Goal: Task Accomplishment & Management: Manage account settings

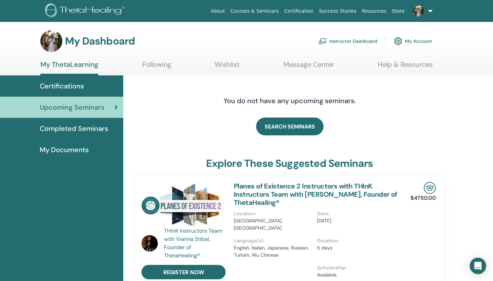
click at [367, 41] on link "Instructor Dashboard" at bounding box center [348, 41] width 59 height 15
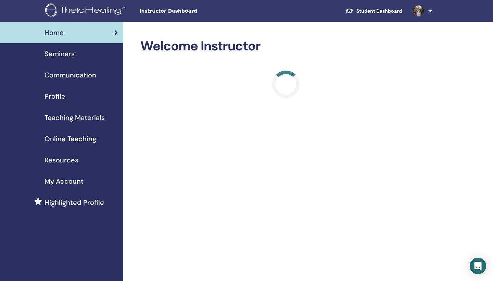
click at [65, 53] on span "Seminars" at bounding box center [60, 54] width 30 height 10
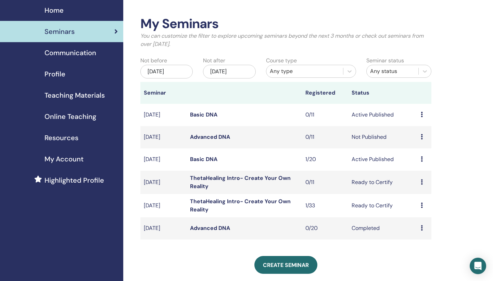
scroll to position [25, 0]
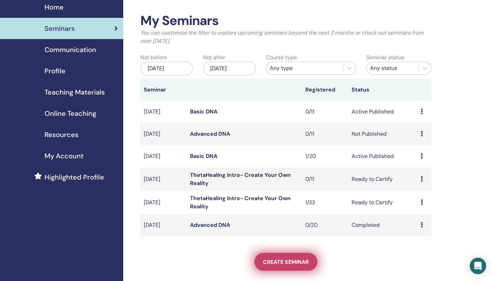
click at [278, 258] on span "Create seminar" at bounding box center [286, 261] width 46 height 7
click at [290, 267] on link "Create seminar" at bounding box center [286, 262] width 63 height 18
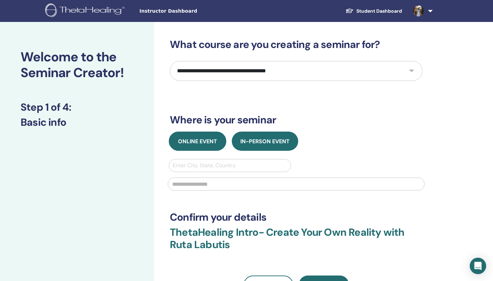
click at [197, 147] on button "Online Event" at bounding box center [198, 141] width 58 height 19
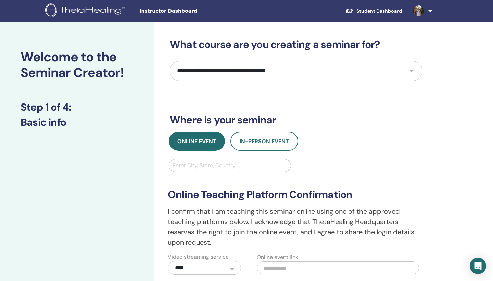
click at [216, 165] on div "Enter City, State, Country" at bounding box center [230, 165] width 115 height 8
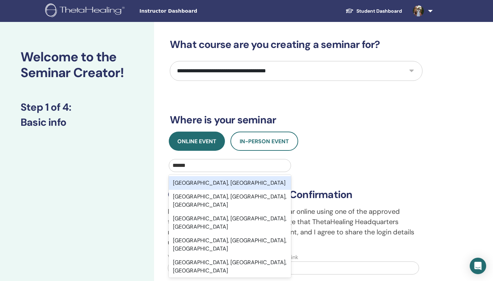
type input "******"
click at [357, 171] on div "**********" at bounding box center [296, 217] width 265 height 116
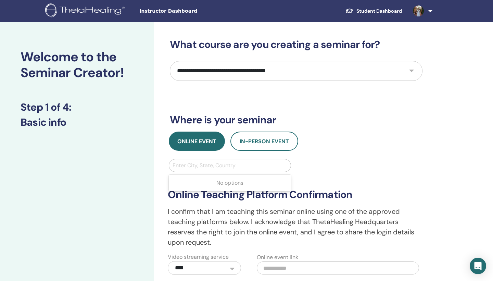
click at [230, 167] on div "Enter City, State, Country" at bounding box center [230, 165] width 115 height 8
type input "******"
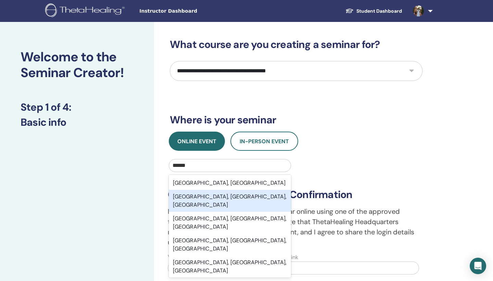
click at [206, 196] on div "Naples, FL, USA" at bounding box center [230, 201] width 122 height 22
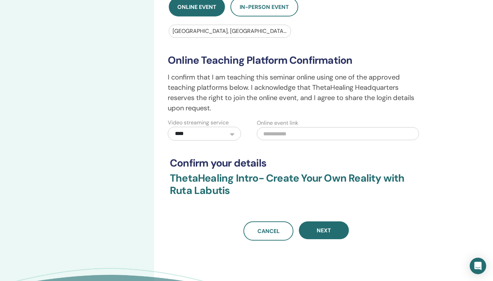
scroll to position [136, 0]
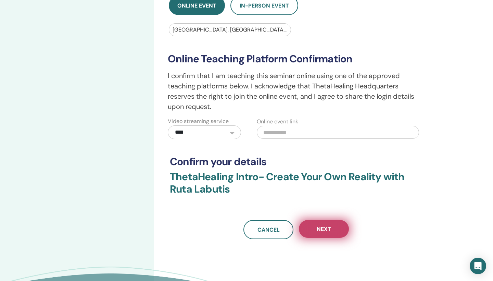
click at [327, 228] on span "Next" at bounding box center [324, 229] width 14 height 7
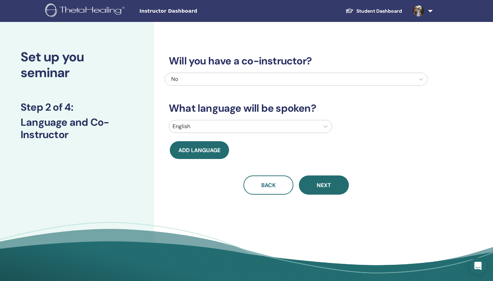
scroll to position [0, 0]
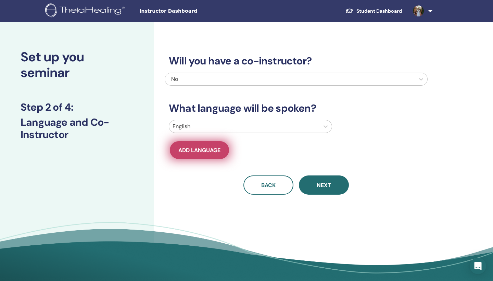
click at [212, 151] on span "Add language" at bounding box center [200, 150] width 42 height 7
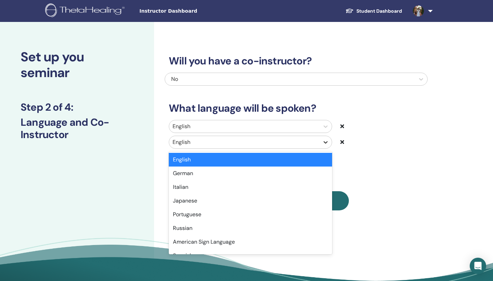
click at [325, 142] on icon at bounding box center [325, 142] width 7 height 7
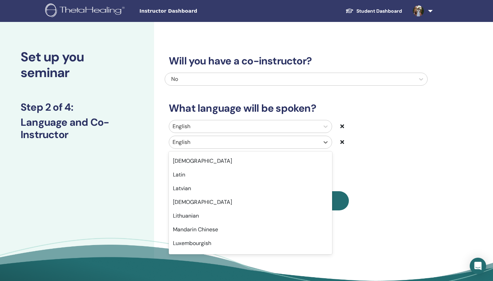
scroll to position [343, 0]
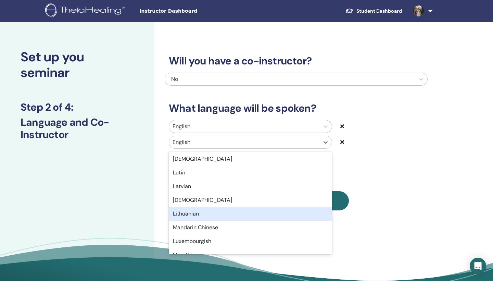
click at [239, 214] on div "Lithuanian" at bounding box center [250, 214] width 163 height 14
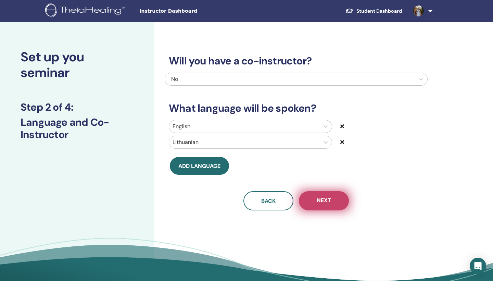
click at [332, 203] on button "Next" at bounding box center [324, 200] width 50 height 19
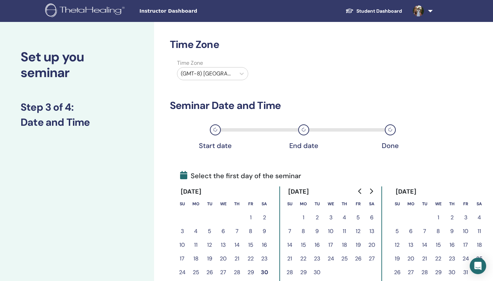
click at [428, 9] on link at bounding box center [422, 11] width 28 height 22
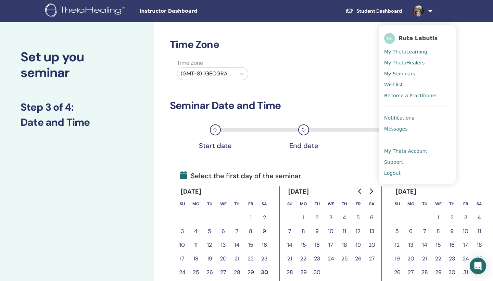
click at [327, 61] on div "Time Zone (GMT-8) US/Alaska" at bounding box center [296, 71] width 263 height 24
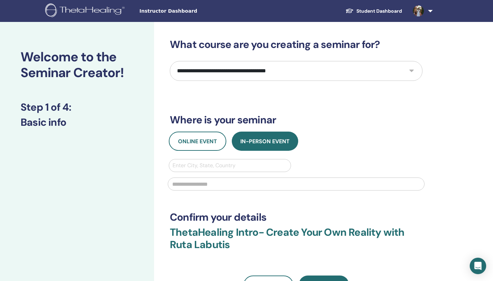
click at [206, 166] on div "Enter City, State, Country" at bounding box center [230, 165] width 115 height 8
click at [196, 142] on span "Online Event" at bounding box center [197, 141] width 39 height 7
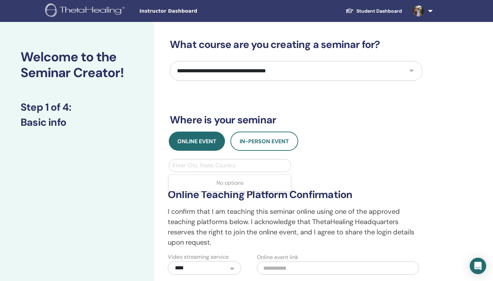
click at [191, 169] on div at bounding box center [230, 166] width 115 height 10
type input "******"
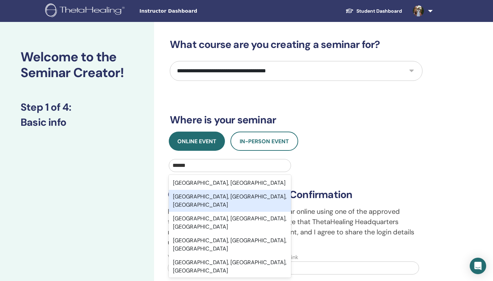
click at [204, 195] on div "Naples, FL, USA" at bounding box center [230, 201] width 122 height 22
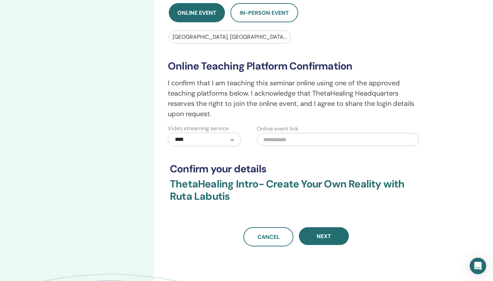
scroll to position [132, 0]
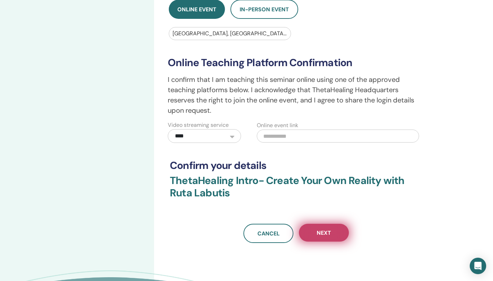
click at [324, 228] on button "Next" at bounding box center [324, 233] width 50 height 18
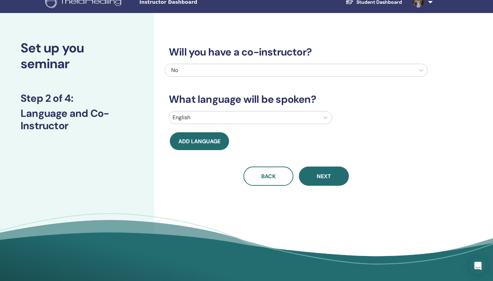
scroll to position [8, 0]
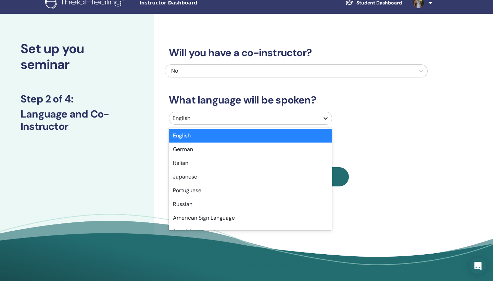
click at [327, 117] on icon at bounding box center [325, 118] width 7 height 7
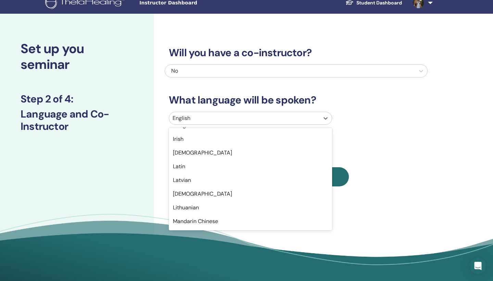
scroll to position [327, 0]
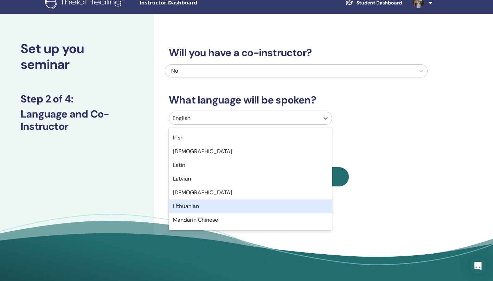
click at [251, 203] on div "Lithuanian" at bounding box center [250, 206] width 163 height 14
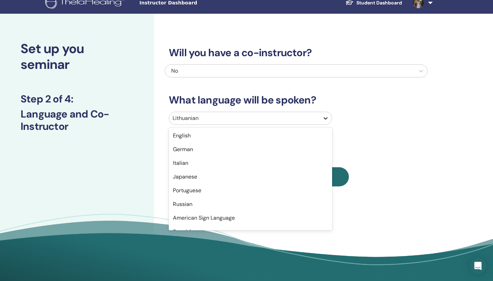
click at [320, 117] on div at bounding box center [326, 118] width 12 height 12
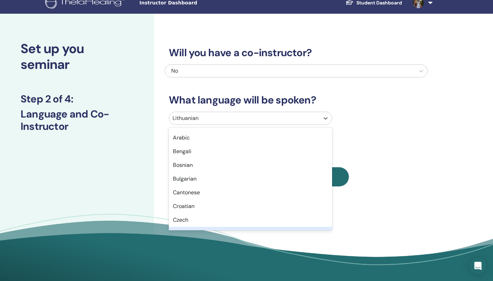
scroll to position [0, 0]
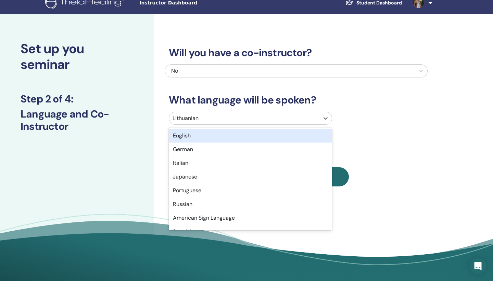
click at [297, 138] on div "English" at bounding box center [250, 136] width 163 height 14
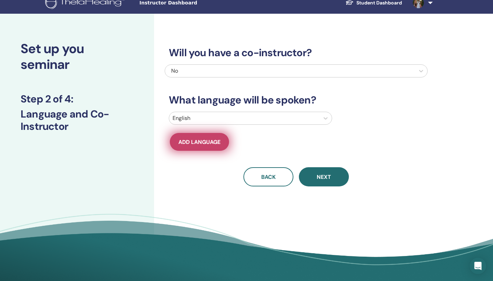
click at [209, 147] on button "Add language" at bounding box center [199, 142] width 59 height 18
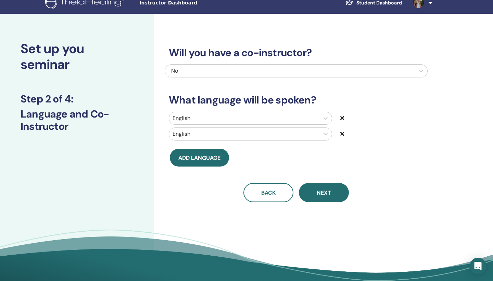
click at [307, 135] on div at bounding box center [245, 134] width 144 height 10
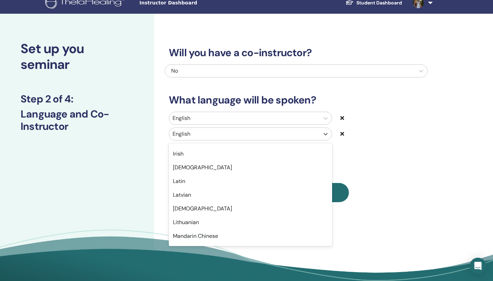
scroll to position [334, 0]
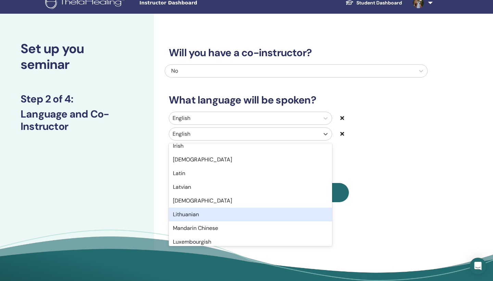
click at [254, 216] on div "Lithuanian" at bounding box center [250, 215] width 163 height 14
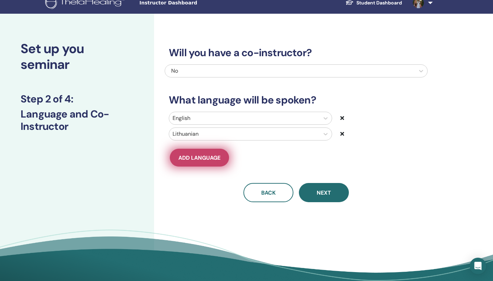
click at [203, 156] on span "Add language" at bounding box center [200, 157] width 42 height 7
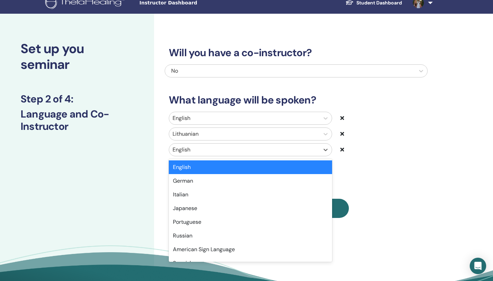
click at [280, 152] on div at bounding box center [245, 150] width 144 height 10
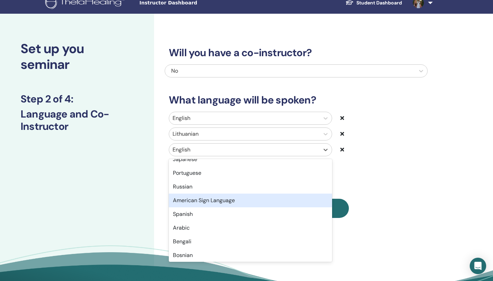
scroll to position [51, 0]
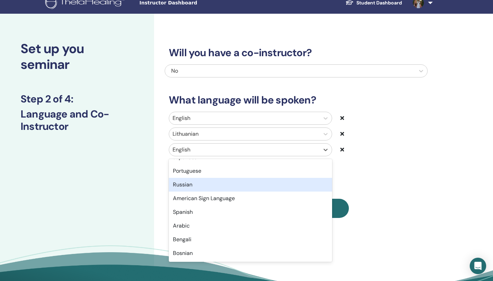
click at [239, 190] on div "Russian" at bounding box center [250, 185] width 163 height 14
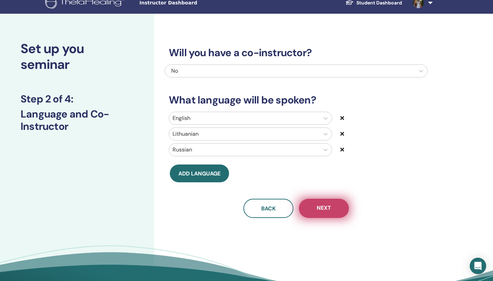
click at [331, 211] on button "Next" at bounding box center [324, 208] width 50 height 19
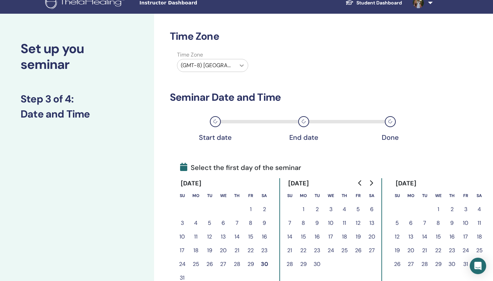
click at [240, 64] on icon at bounding box center [242, 65] width 7 height 7
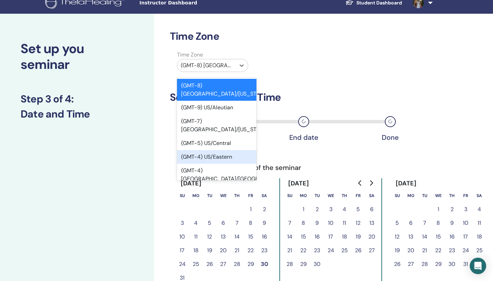
click at [228, 150] on div "(GMT-4) US/Eastern" at bounding box center [217, 157] width 80 height 14
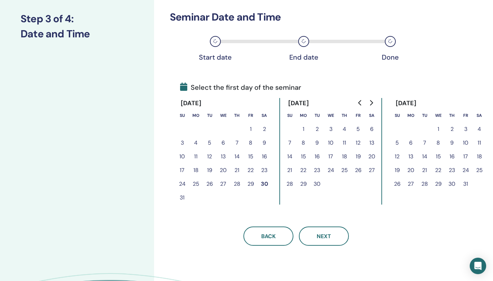
scroll to position [90, 0]
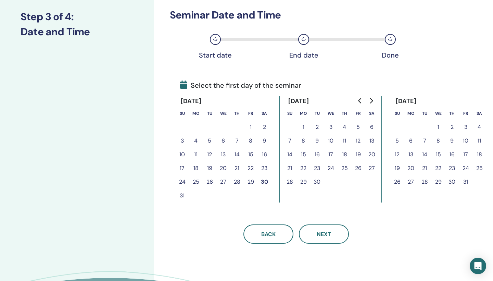
click at [305, 129] on button "1" at bounding box center [304, 127] width 14 height 14
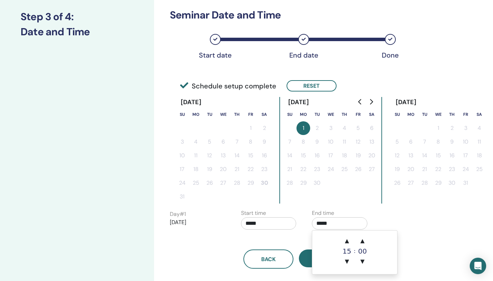
click at [339, 224] on input "*****" at bounding box center [340, 223] width 56 height 12
click at [349, 261] on span "▼" at bounding box center [347, 262] width 14 height 14
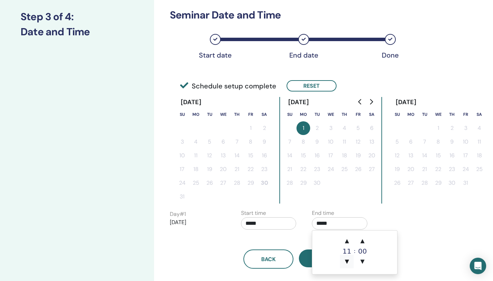
click at [349, 261] on span "▼" at bounding box center [347, 262] width 14 height 14
type input "*****"
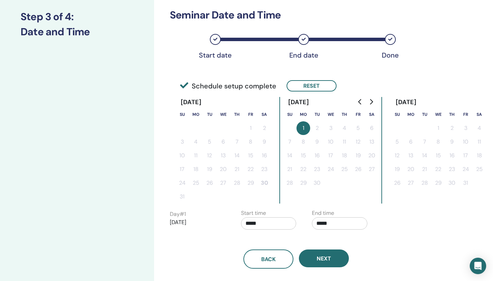
click at [425, 234] on div "Back Next" at bounding box center [296, 251] width 263 height 36
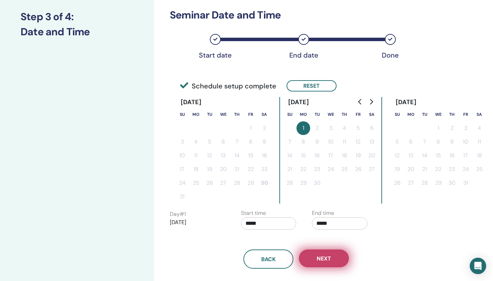
click at [338, 260] on button "Next" at bounding box center [324, 258] width 50 height 18
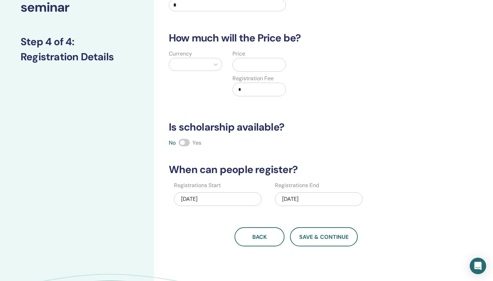
scroll to position [63, 0]
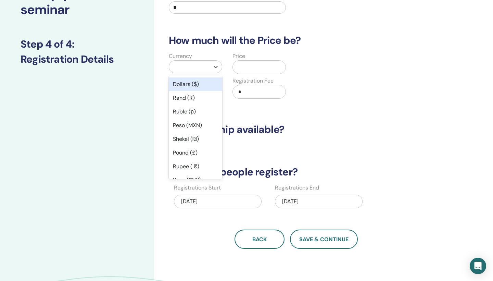
click at [194, 68] on div at bounding box center [190, 67] width 34 height 10
click at [196, 87] on div "Dollars ($)" at bounding box center [195, 84] width 53 height 14
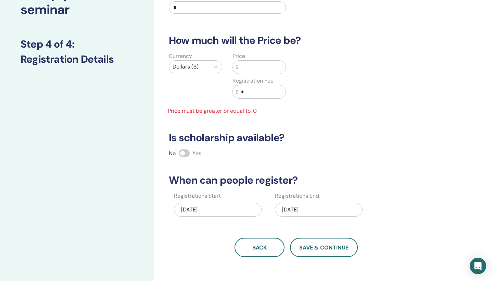
click at [249, 68] on input "text" at bounding box center [262, 67] width 47 height 13
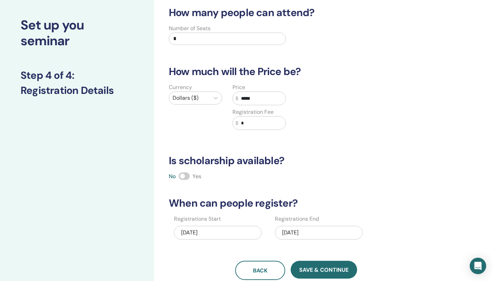
scroll to position [26, 0]
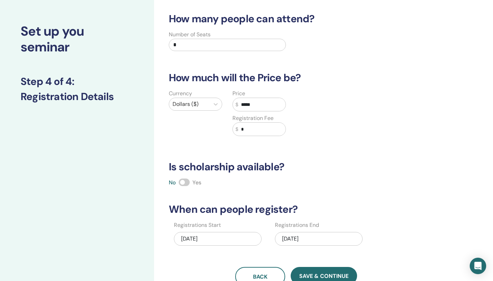
type input "*****"
click at [207, 46] on input "*" at bounding box center [227, 45] width 117 height 12
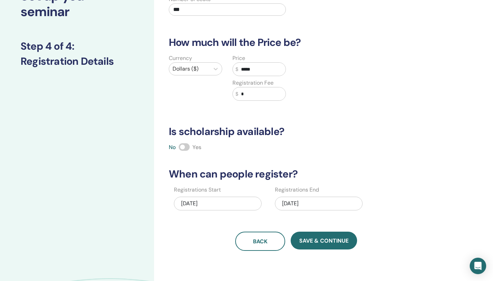
scroll to position [62, 0]
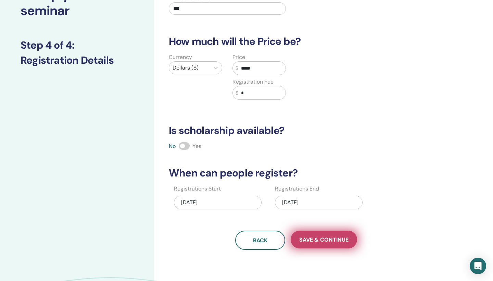
type input "***"
click at [325, 236] on span "Save & Continue" at bounding box center [324, 239] width 49 height 7
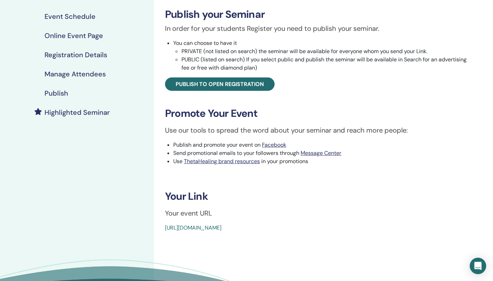
scroll to position [107, 0]
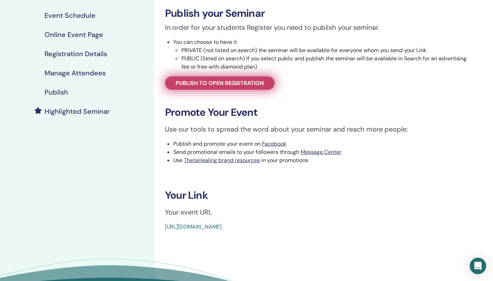
click at [254, 83] on span "Publish to open registration" at bounding box center [220, 83] width 88 height 7
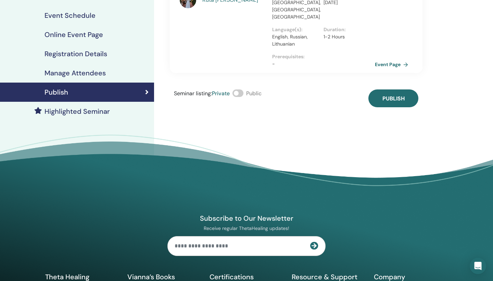
click at [244, 89] on span at bounding box center [238, 93] width 11 height 8
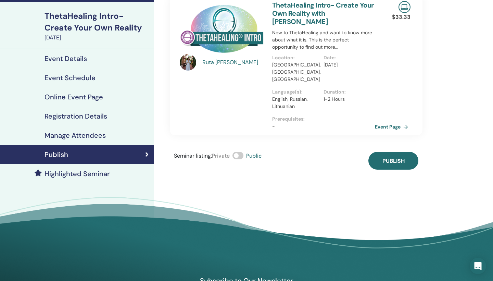
scroll to position [45, 0]
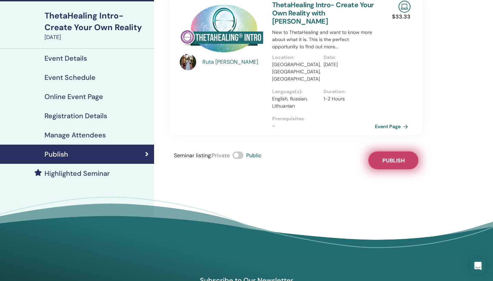
click at [394, 157] on span "Publish" at bounding box center [394, 160] width 22 height 7
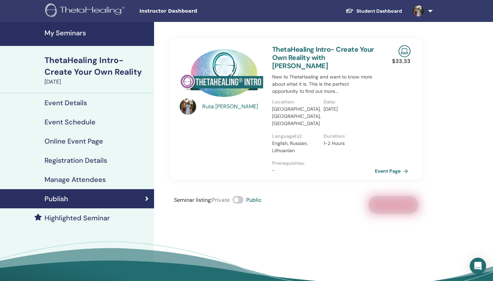
scroll to position [0, 0]
click at [390, 13] on link "Student Dashboard" at bounding box center [374, 11] width 68 height 13
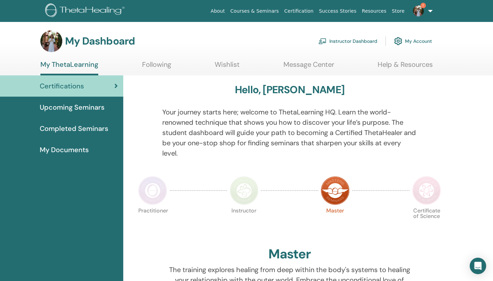
click at [358, 39] on link "Instructor Dashboard" at bounding box center [348, 41] width 59 height 15
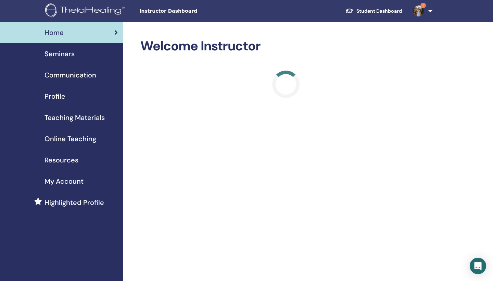
click at [75, 74] on span "Communication" at bounding box center [71, 75] width 52 height 10
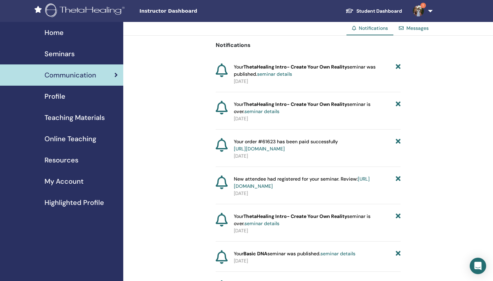
click at [66, 52] on span "Seminars" at bounding box center [60, 54] width 30 height 10
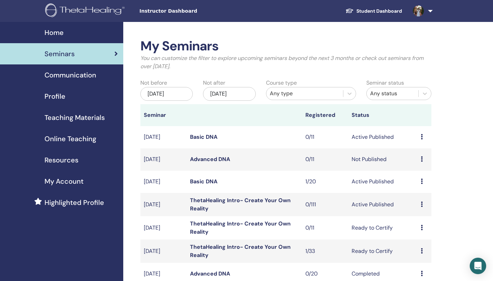
click at [59, 95] on span "Profile" at bounding box center [55, 96] width 21 height 10
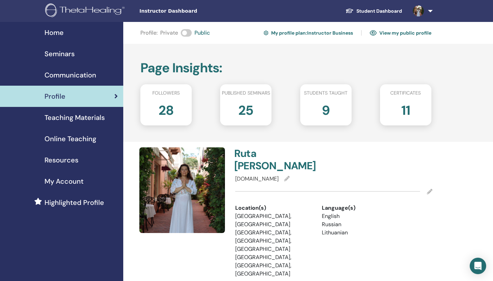
click at [334, 33] on link "My profile plan : Instructor Business" at bounding box center [308, 32] width 89 height 11
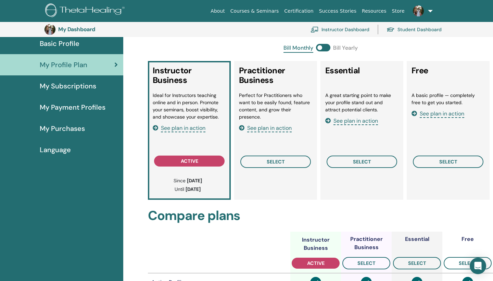
scroll to position [65, 0]
click at [76, 126] on span "My Purchases" at bounding box center [62, 128] width 45 height 10
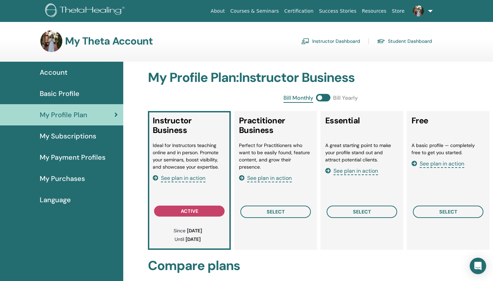
click at [422, 13] on img at bounding box center [418, 10] width 11 height 11
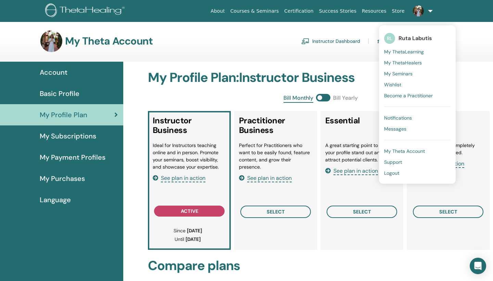
click at [62, 75] on span "Account" at bounding box center [54, 72] width 28 height 10
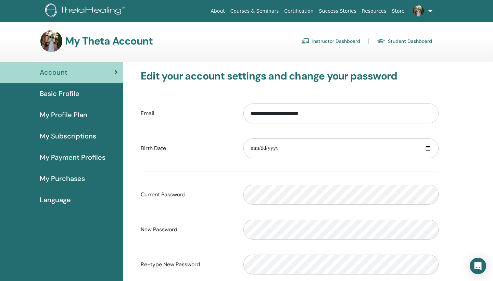
click at [341, 40] on link "Instructor Dashboard" at bounding box center [331, 41] width 59 height 11
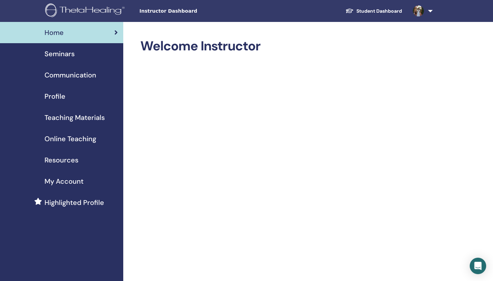
click at [65, 53] on span "Seminars" at bounding box center [60, 54] width 30 height 10
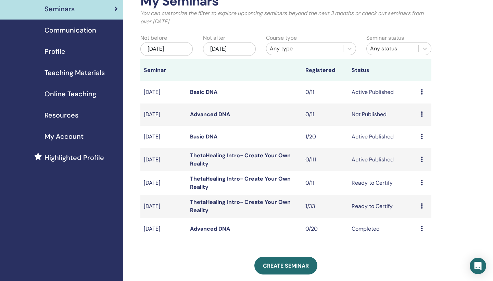
scroll to position [47, 0]
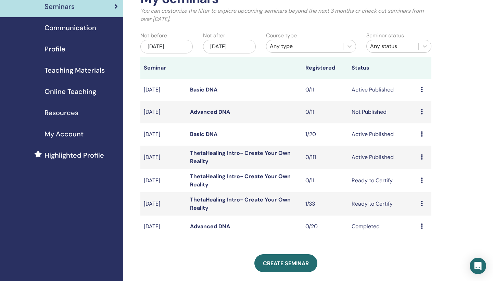
click at [424, 180] on div "Preview Edit Attendees Cancel" at bounding box center [424, 180] width 7 height 8
click at [417, 216] on p "Cancel" at bounding box center [422, 216] width 26 height 8
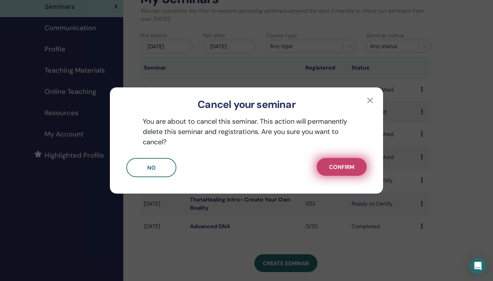
click at [349, 170] on span "Confirm" at bounding box center [341, 166] width 25 height 7
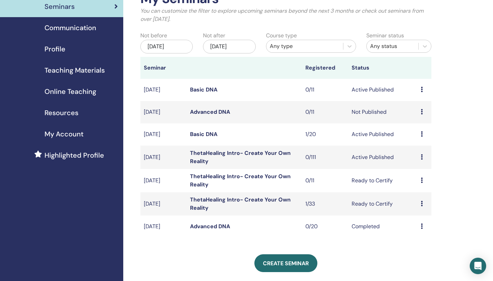
click at [424, 205] on div "Preview Edit Attendees Cancel" at bounding box center [424, 204] width 7 height 8
click at [418, 218] on link "Edit" at bounding box center [414, 220] width 10 height 7
click at [423, 202] on icon at bounding box center [422, 203] width 2 height 5
click at [422, 237] on p "Cancel" at bounding box center [421, 238] width 26 height 8
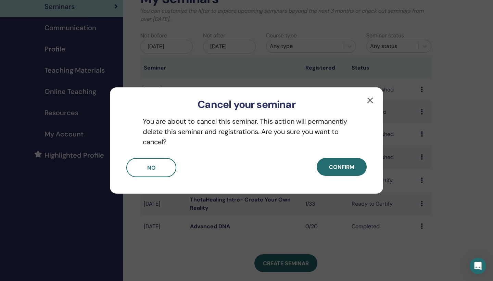
click at [369, 101] on button "button" at bounding box center [370, 100] width 11 height 11
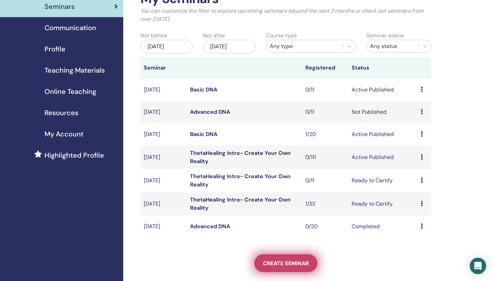
click at [281, 258] on link "Create seminar" at bounding box center [286, 263] width 63 height 18
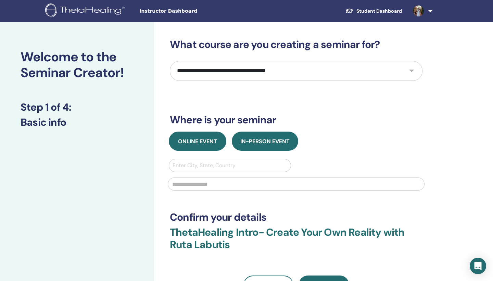
click at [200, 141] on span "Online Event" at bounding box center [197, 141] width 39 height 7
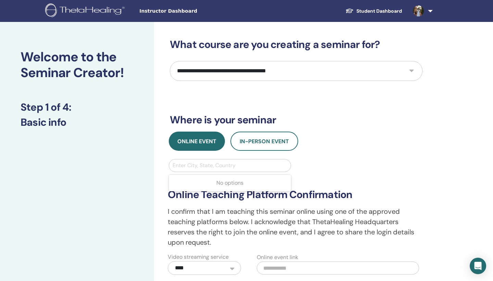
click at [204, 167] on div "Enter City, State, Country" at bounding box center [230, 165] width 115 height 8
type input "******"
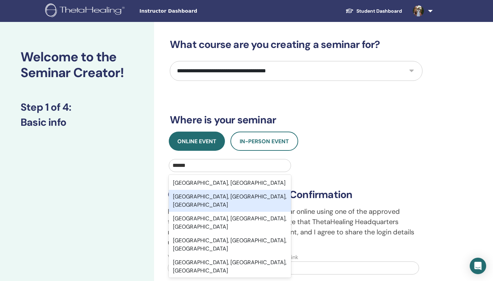
click at [200, 197] on div "Naples, FL, USA" at bounding box center [230, 201] width 122 height 22
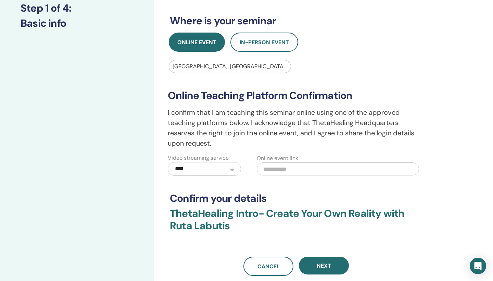
scroll to position [101, 0]
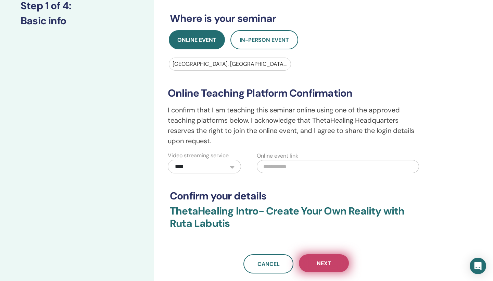
click at [322, 264] on span "Next" at bounding box center [324, 263] width 14 height 7
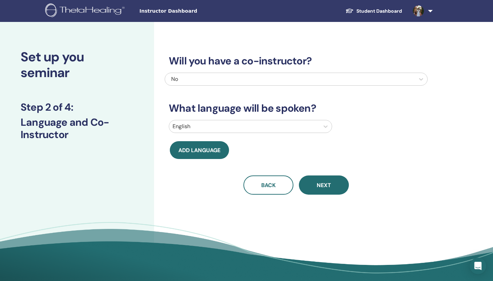
scroll to position [0, 0]
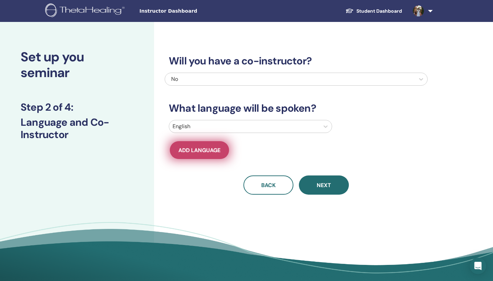
click at [217, 152] on span "Add language" at bounding box center [200, 150] width 42 height 7
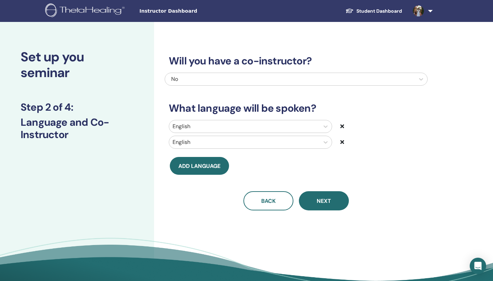
click at [318, 143] on div "English" at bounding box center [244, 142] width 150 height 12
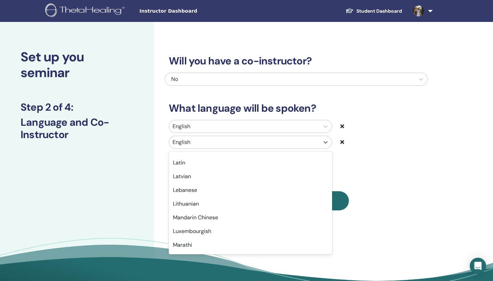
scroll to position [354, 0]
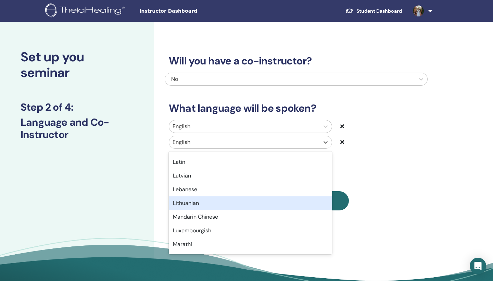
click at [216, 204] on div "Lithuanian" at bounding box center [250, 203] width 163 height 14
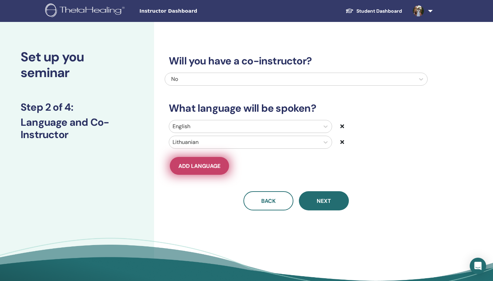
click at [215, 163] on span "Add language" at bounding box center [200, 165] width 42 height 7
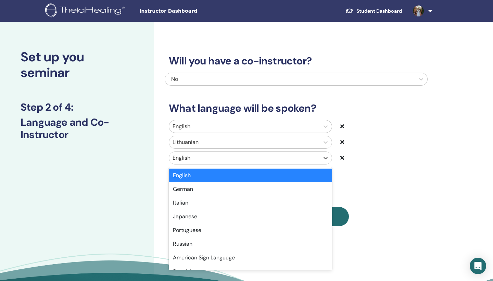
click at [235, 155] on div at bounding box center [245, 158] width 144 height 10
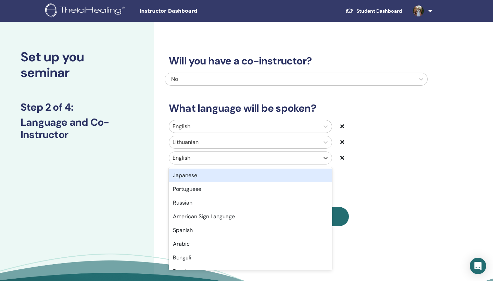
scroll to position [41, 0]
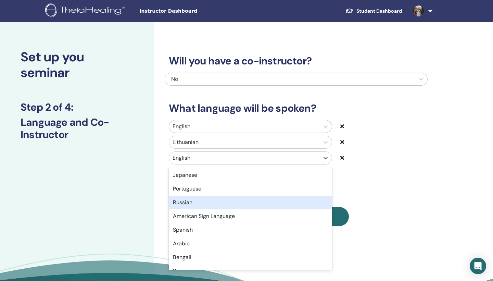
click at [196, 203] on div "Russian" at bounding box center [250, 203] width 163 height 14
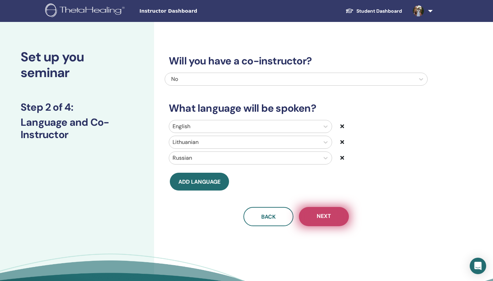
click at [324, 218] on span "Next" at bounding box center [324, 216] width 14 height 9
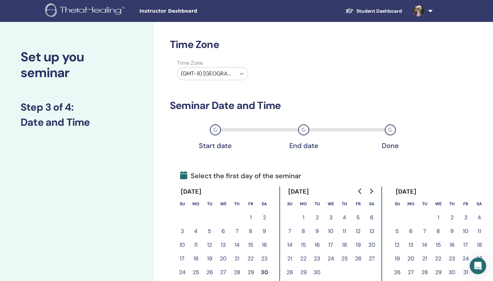
click at [242, 74] on icon at bounding box center [242, 73] width 7 height 7
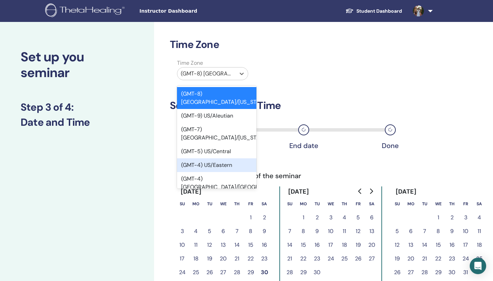
click at [216, 158] on div "(GMT-4) US/Eastern" at bounding box center [217, 165] width 80 height 14
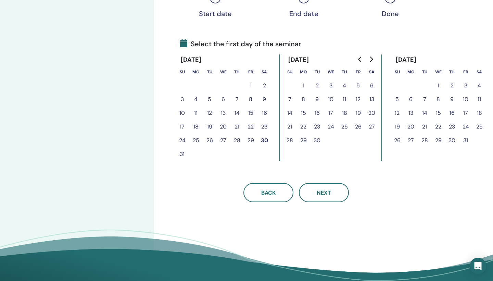
scroll to position [136, 0]
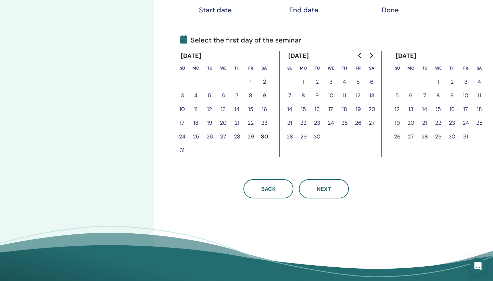
click at [319, 82] on button "2" at bounding box center [317, 82] width 14 height 14
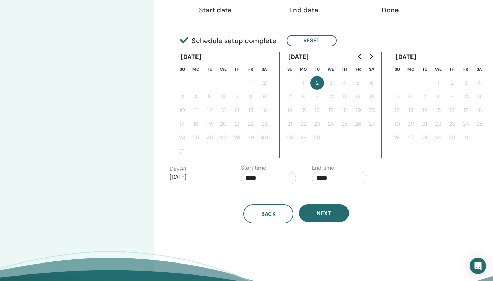
click at [325, 178] on input "*****" at bounding box center [340, 178] width 56 height 12
click at [347, 214] on span "▼" at bounding box center [347, 216] width 14 height 14
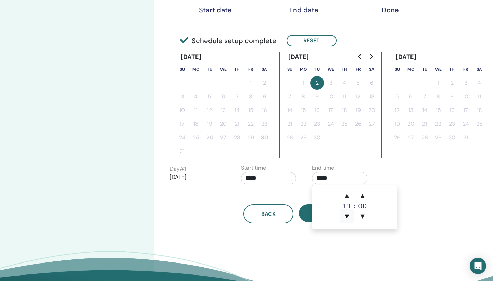
click at [347, 214] on span "▼" at bounding box center [347, 216] width 14 height 14
type input "*****"
click at [305, 215] on button "Next" at bounding box center [324, 213] width 50 height 18
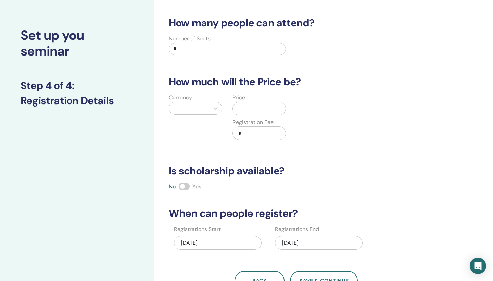
scroll to position [19, 0]
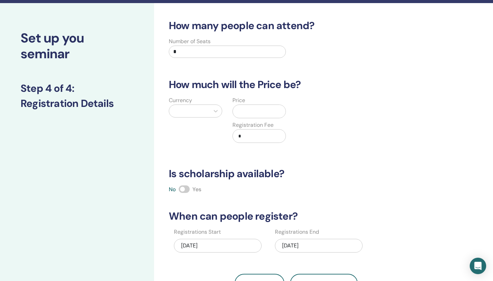
click at [181, 50] on input "*" at bounding box center [227, 52] width 117 height 12
type input "***"
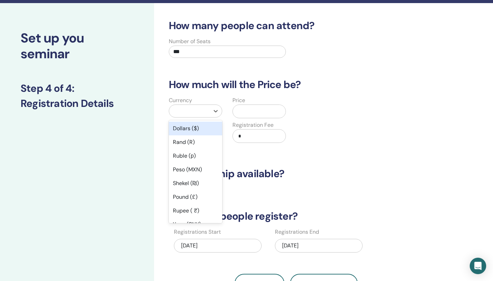
click at [208, 112] on div at bounding box center [189, 111] width 40 height 12
click at [204, 128] on div "Dollars ($)" at bounding box center [195, 129] width 53 height 14
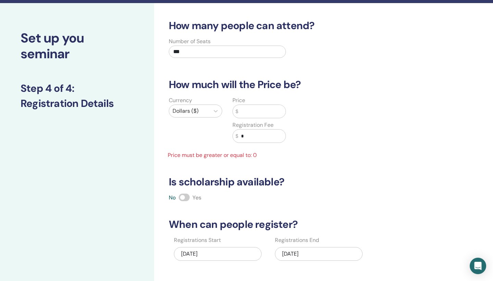
click at [246, 112] on input "text" at bounding box center [262, 111] width 47 height 13
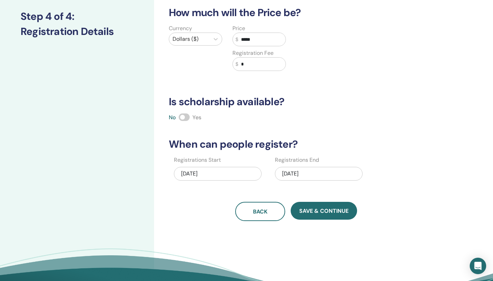
scroll to position [91, 0]
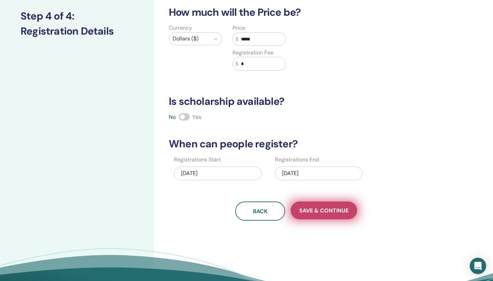
type input "*****"
click at [317, 204] on button "Save & Continue" at bounding box center [324, 211] width 66 height 18
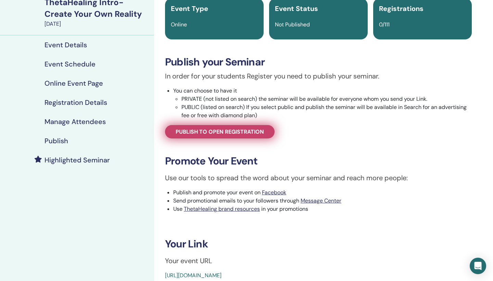
scroll to position [62, 0]
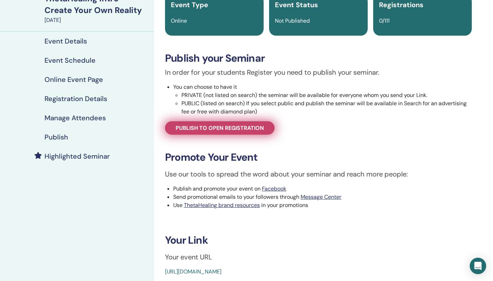
click at [244, 127] on span "Publish to open registration" at bounding box center [220, 127] width 88 height 7
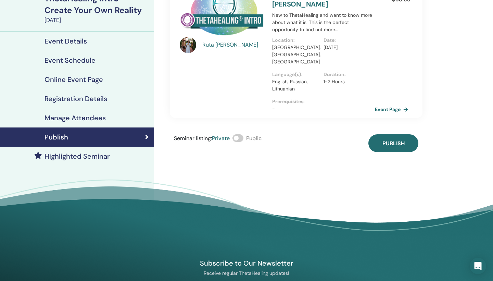
click at [243, 134] on span at bounding box center [238, 138] width 11 height 8
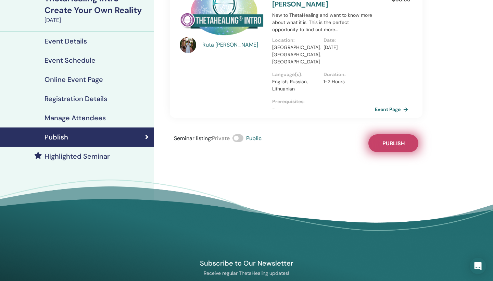
click at [393, 140] on span "Publish" at bounding box center [394, 143] width 22 height 7
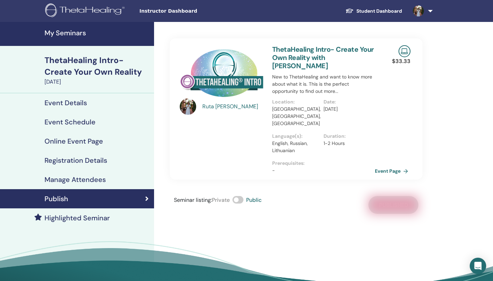
click at [72, 103] on h4 "Event Details" at bounding box center [66, 103] width 42 height 8
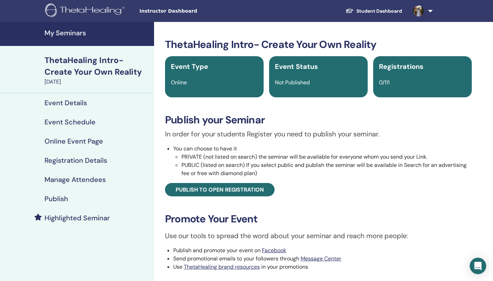
click at [397, 13] on link "Student Dashboard" at bounding box center [374, 11] width 68 height 13
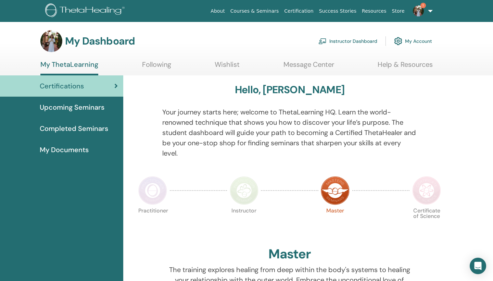
click at [369, 39] on link "Instructor Dashboard" at bounding box center [348, 41] width 59 height 15
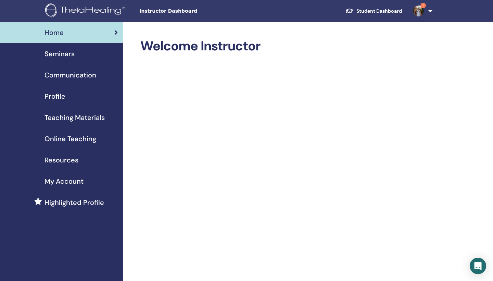
click at [60, 58] on span "Seminars" at bounding box center [60, 54] width 30 height 10
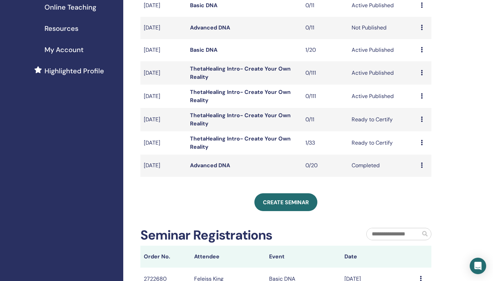
scroll to position [163, 0]
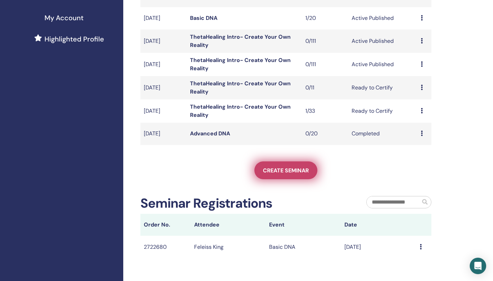
click at [291, 172] on span "Create seminar" at bounding box center [286, 170] width 46 height 7
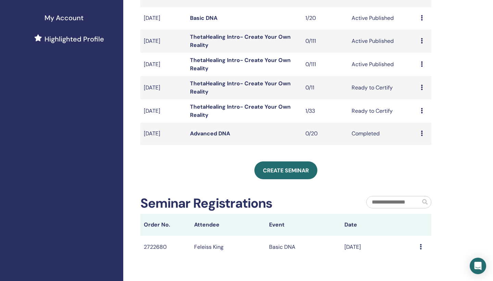
click at [422, 246] on icon at bounding box center [421, 246] width 2 height 5
click at [422, 245] on icon at bounding box center [421, 246] width 2 height 5
click at [419, 251] on link "Message" at bounding box center [408, 249] width 22 height 7
click at [422, 246] on icon at bounding box center [421, 246] width 2 height 5
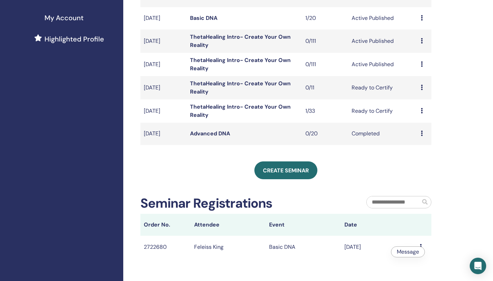
click at [455, 236] on div "My Seminars You can customize the filter to explore upcoming seminars beyond th…" at bounding box center [308, 106] width 370 height 496
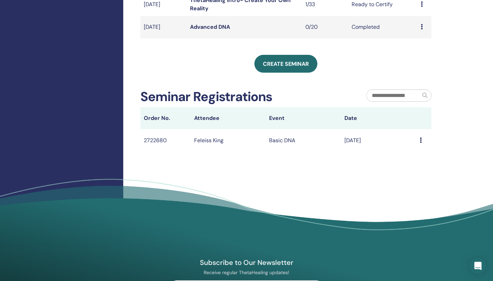
scroll to position [269, 0]
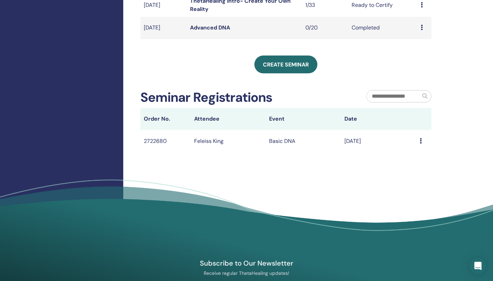
click at [421, 139] on icon at bounding box center [421, 140] width 2 height 5
click at [448, 153] on div "My Seminars You can customize the filter to explore upcoming seminars beyond th…" at bounding box center [308, 1] width 370 height 496
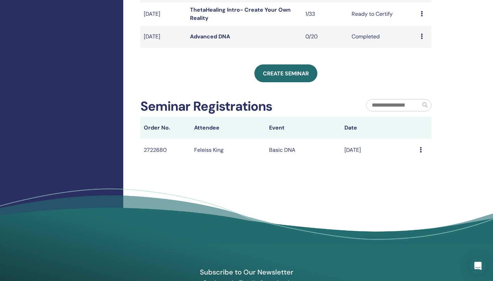
scroll to position [260, 0]
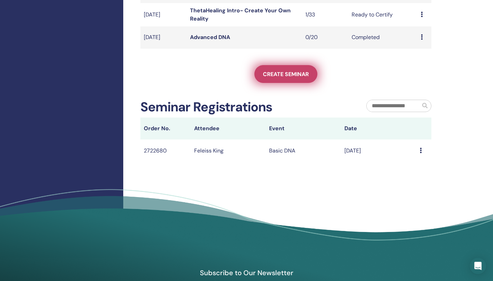
click at [289, 74] on span "Create seminar" at bounding box center [286, 74] width 46 height 7
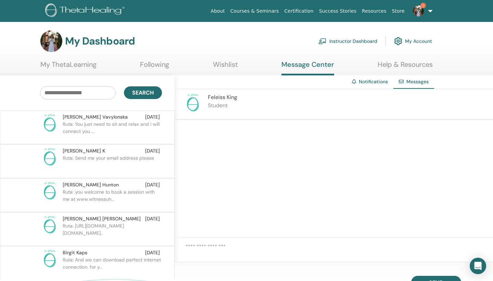
scroll to position [171, 0]
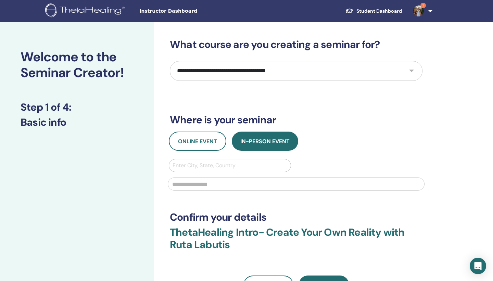
click at [196, 164] on div "Enter City, State, Country" at bounding box center [230, 165] width 115 height 8
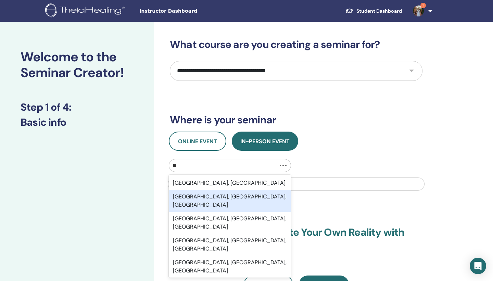
type input "*"
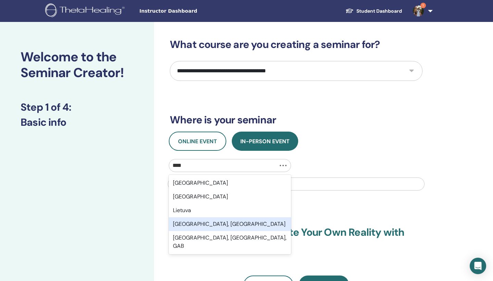
type input "*****"
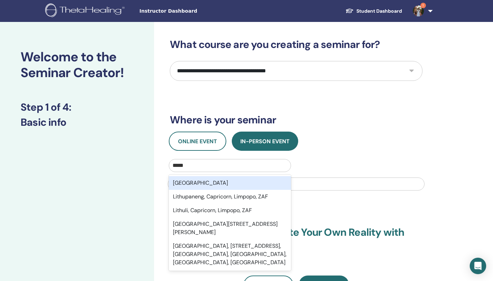
click at [190, 184] on div "[GEOGRAPHIC_DATA]" at bounding box center [230, 183] width 122 height 14
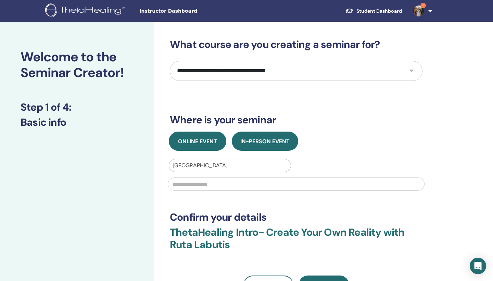
click at [203, 140] on span "Online Event" at bounding box center [197, 141] width 39 height 7
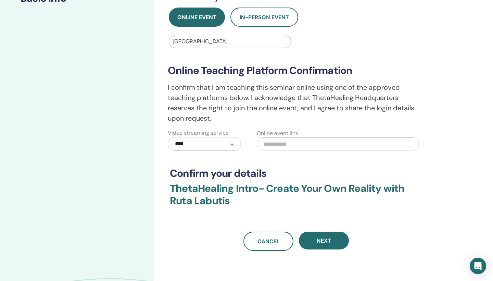
scroll to position [121, 0]
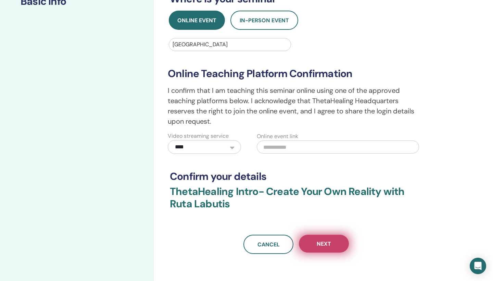
click at [316, 244] on button "Next" at bounding box center [324, 244] width 50 height 18
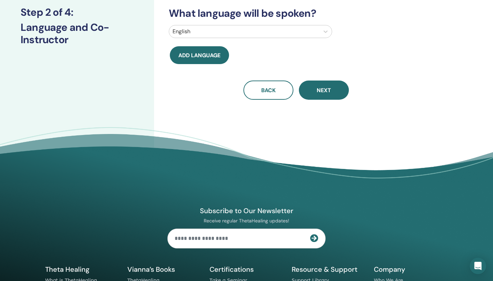
scroll to position [89, 0]
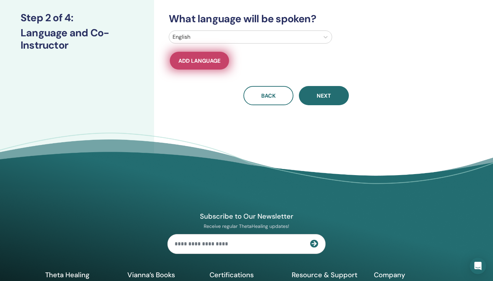
click at [214, 58] on span "Add language" at bounding box center [200, 60] width 42 height 7
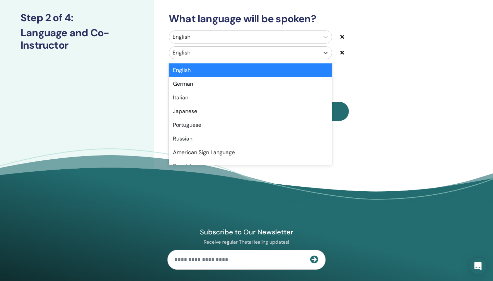
click at [216, 55] on div at bounding box center [245, 53] width 144 height 10
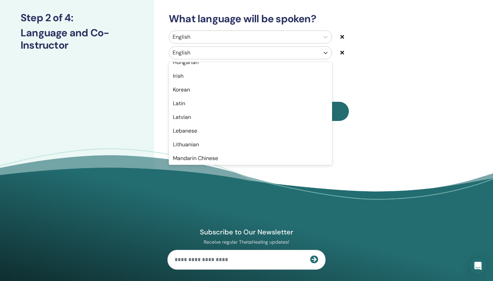
scroll to position [341, 0]
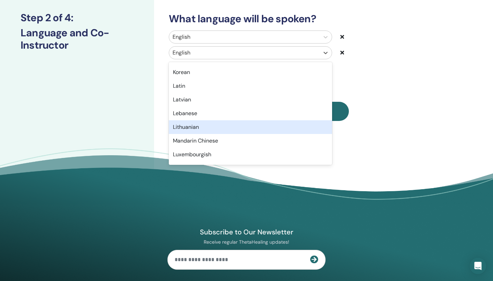
click at [211, 127] on div "Lithuanian" at bounding box center [250, 127] width 163 height 14
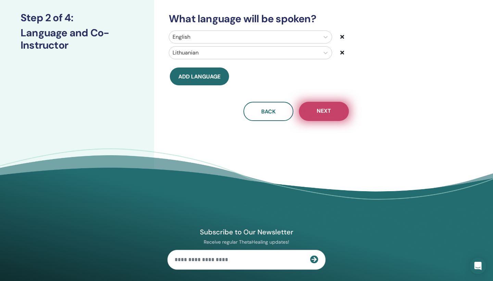
click at [319, 110] on span "Next" at bounding box center [324, 111] width 14 height 9
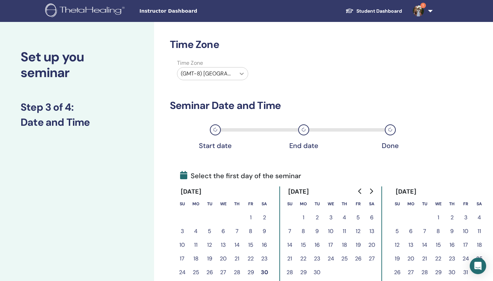
click at [240, 76] on icon at bounding box center [242, 73] width 7 height 7
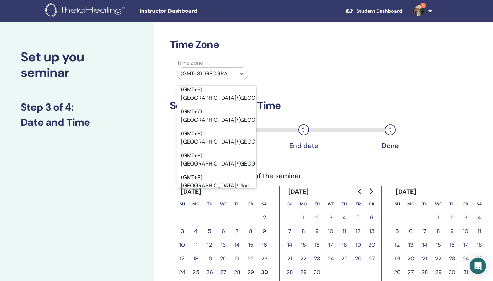
scroll to position [7696, 0]
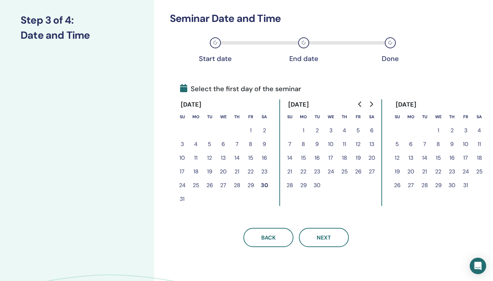
scroll to position [88, 0]
click at [291, 141] on button "7" at bounding box center [290, 144] width 14 height 14
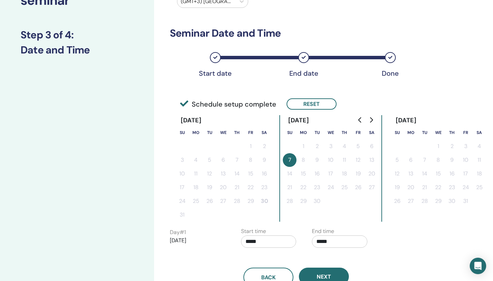
scroll to position [72, 0]
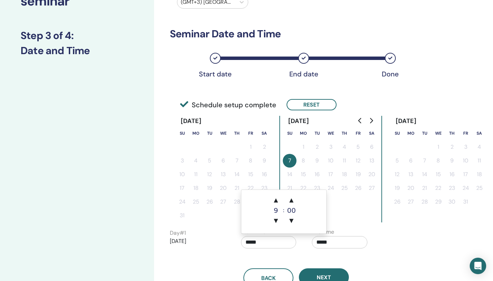
click at [267, 243] on input "*****" at bounding box center [269, 242] width 56 height 12
click at [276, 220] on span "▼" at bounding box center [276, 221] width 14 height 14
click at [276, 200] on span "▲" at bounding box center [276, 200] width 14 height 14
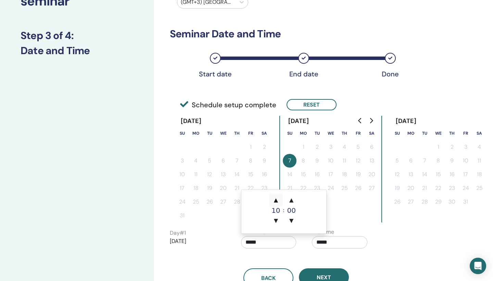
click at [276, 200] on span "▲" at bounding box center [276, 200] width 14 height 14
click at [277, 218] on span "▼" at bounding box center [276, 221] width 14 height 14
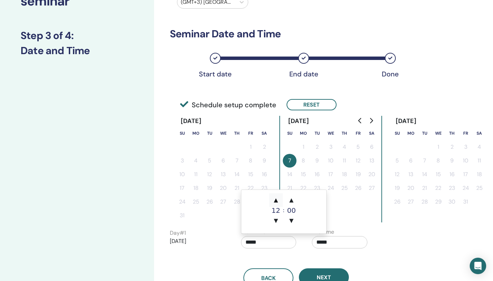
click at [278, 200] on span "▲" at bounding box center [276, 200] width 14 height 14
type input "*****"
click at [278, 200] on span "▲" at bounding box center [276, 200] width 14 height 14
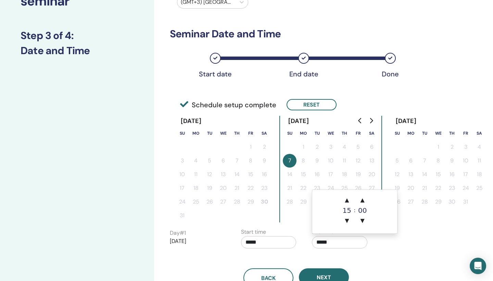
click at [338, 241] on input "*****" at bounding box center [340, 242] width 56 height 12
click at [348, 222] on span "▼" at bounding box center [347, 221] width 14 height 14
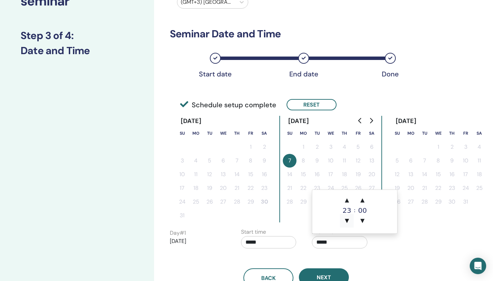
click at [348, 222] on span "▼" at bounding box center [347, 221] width 14 height 14
click at [349, 203] on span "▲" at bounding box center [347, 200] width 14 height 14
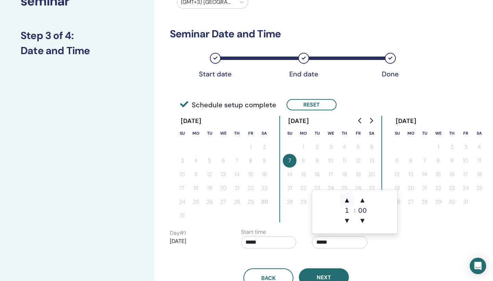
click at [349, 203] on span "▲" at bounding box center [347, 200] width 14 height 14
click at [348, 219] on span "▼" at bounding box center [347, 221] width 14 height 14
click at [375, 257] on div "Back Next" at bounding box center [296, 270] width 263 height 36
click at [340, 241] on input "*****" at bounding box center [340, 242] width 56 height 12
click at [325, 241] on input "*****" at bounding box center [340, 242] width 56 height 12
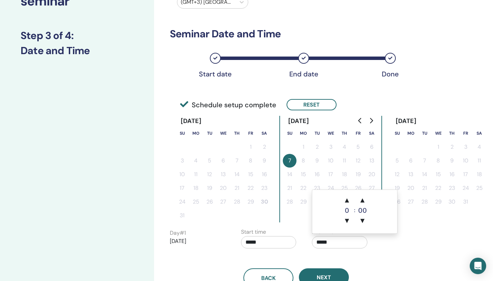
click at [322, 239] on input "*****" at bounding box center [340, 242] width 56 height 12
click at [296, 225] on div "Time Zone Time Zone (GMT+3) Europe/Vilnius Seminar Date and Time Start date End…" at bounding box center [296, 127] width 253 height 321
click at [323, 242] on input "*****" at bounding box center [340, 242] width 56 height 12
type input "*****"
click at [349, 220] on span "▼" at bounding box center [347, 221] width 14 height 14
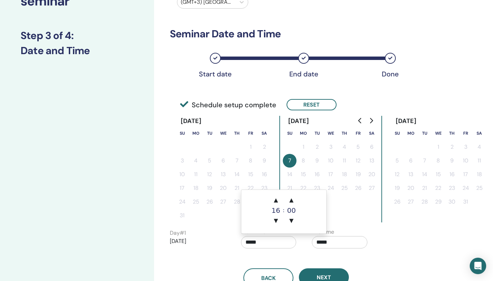
click at [250, 243] on input "*****" at bounding box center [269, 242] width 56 height 12
click at [275, 211] on div "16" at bounding box center [276, 210] width 14 height 7
click at [252, 241] on input "*****" at bounding box center [269, 242] width 56 height 12
click at [275, 202] on span "▲" at bounding box center [276, 200] width 14 height 14
click at [277, 220] on span "▼" at bounding box center [276, 221] width 14 height 14
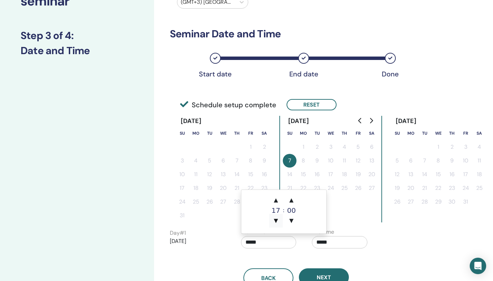
type input "*****"
click at [291, 258] on div "Back Next" at bounding box center [296, 270] width 263 height 36
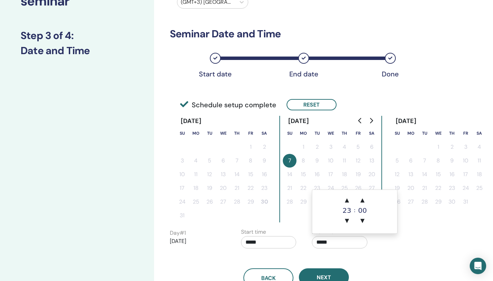
click at [322, 242] on input "*****" at bounding box center [340, 242] width 56 height 12
click at [347, 220] on span "▼" at bounding box center [347, 221] width 14 height 14
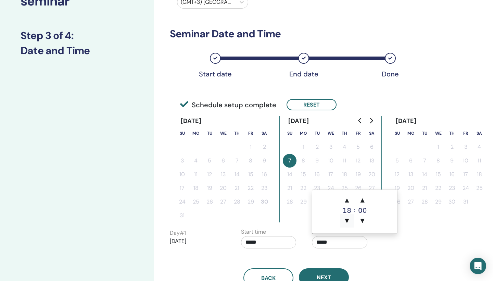
click at [347, 220] on span "▼" at bounding box center [347, 221] width 14 height 14
type input "*****"
click at [374, 248] on div "End time *****" at bounding box center [342, 240] width 71 height 24
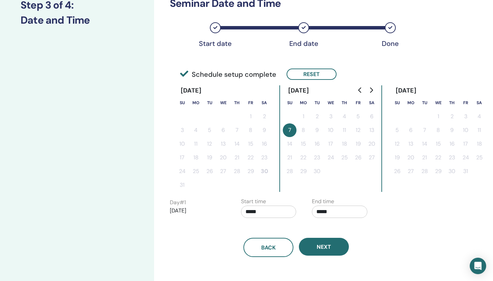
scroll to position [104, 0]
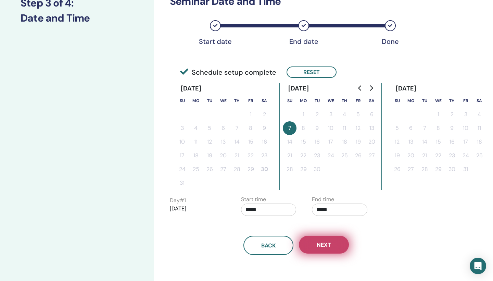
click at [330, 243] on span "Next" at bounding box center [324, 244] width 14 height 7
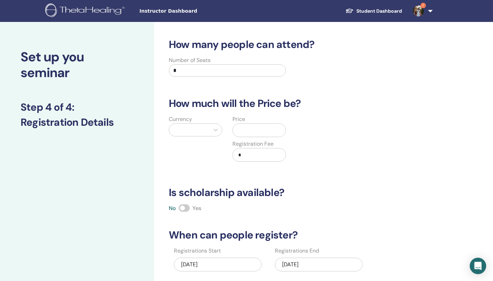
scroll to position [0, 0]
click at [202, 75] on input "*" at bounding box center [227, 70] width 117 height 12
type input "***"
click at [248, 128] on input "text" at bounding box center [261, 130] width 50 height 13
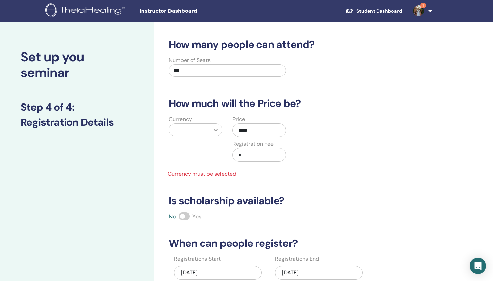
type input "*****"
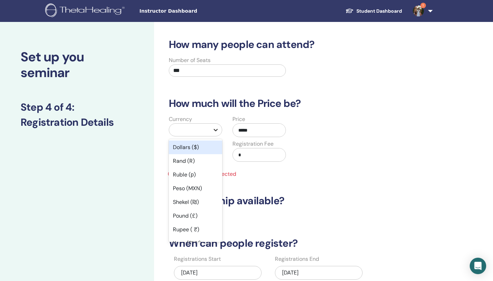
click at [215, 132] on icon at bounding box center [215, 129] width 7 height 7
click at [194, 146] on div "Dollars ($)" at bounding box center [195, 148] width 53 height 14
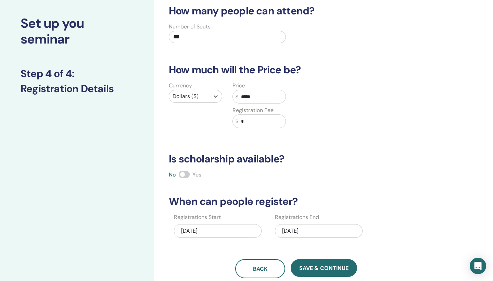
scroll to position [35, 0]
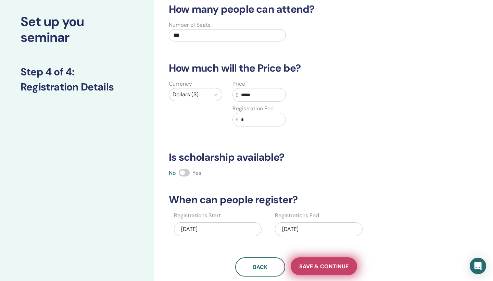
click at [312, 263] on span "Save & Continue" at bounding box center [324, 266] width 49 height 7
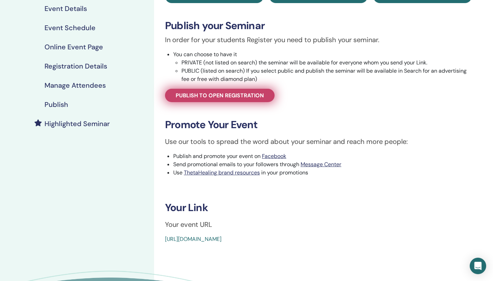
scroll to position [95, 0]
click at [236, 98] on span "Publish to open registration" at bounding box center [220, 95] width 88 height 7
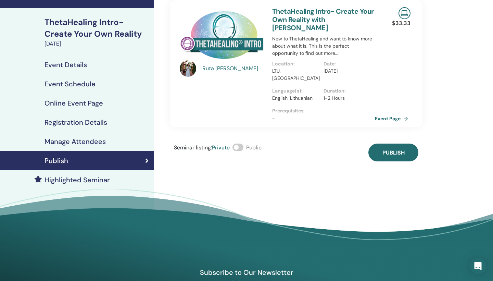
scroll to position [38, 0]
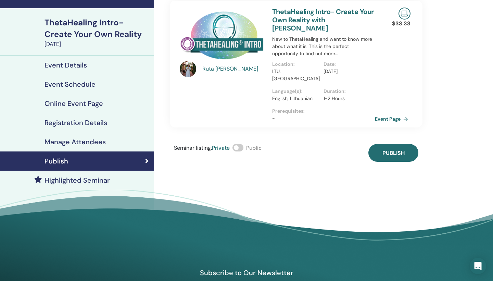
click at [242, 144] on span at bounding box center [238, 148] width 11 height 8
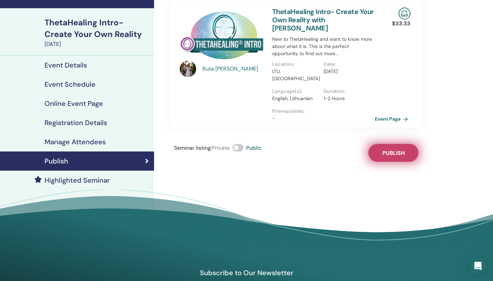
click at [405, 144] on button "Publish" at bounding box center [394, 153] width 50 height 18
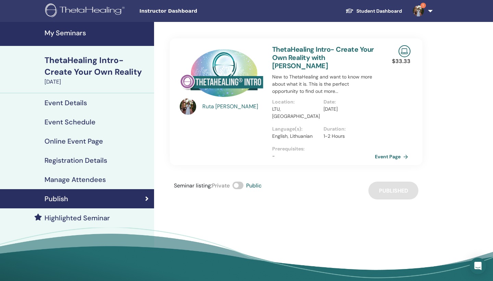
scroll to position [0, 0]
click at [390, 15] on link "Student Dashboard" at bounding box center [374, 11] width 68 height 13
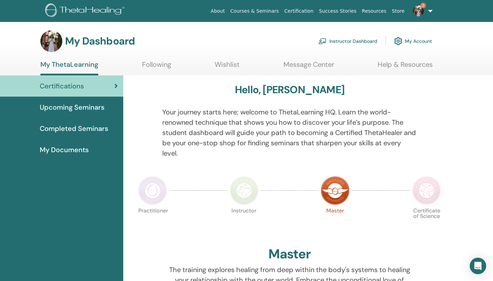
click at [351, 42] on link "Instructor Dashboard" at bounding box center [348, 41] width 59 height 15
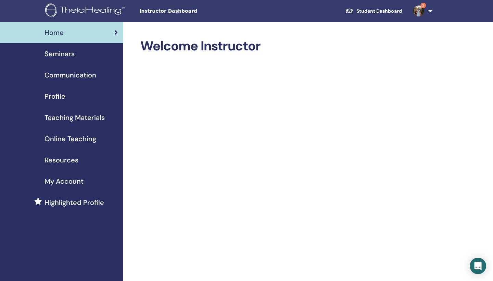
click at [72, 54] on span "Seminars" at bounding box center [60, 54] width 30 height 10
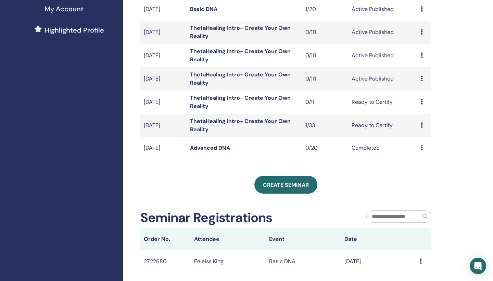
scroll to position [176, 0]
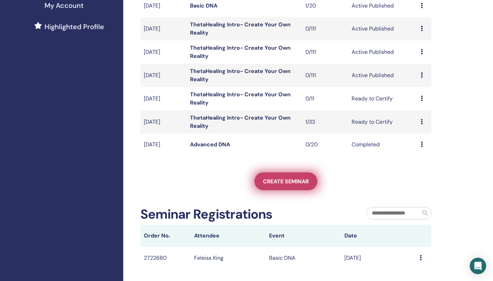
click at [296, 180] on span "Create seminar" at bounding box center [286, 181] width 46 height 7
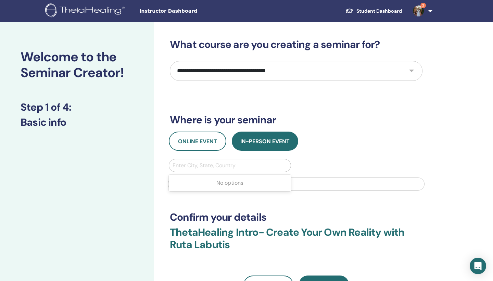
click at [205, 164] on div "Enter City, State, Country" at bounding box center [230, 165] width 115 height 8
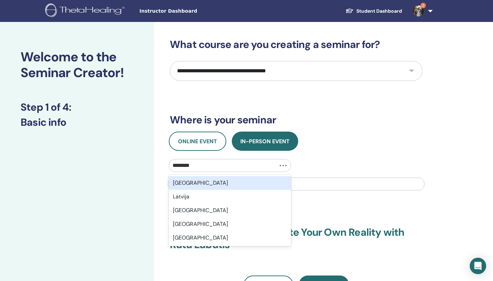
type input "*********"
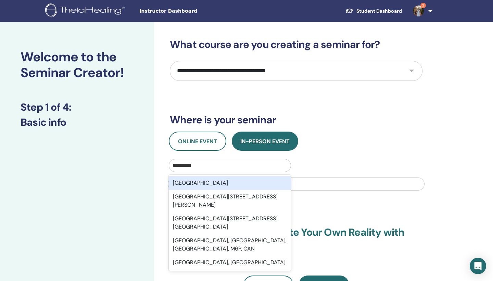
click at [193, 183] on div "Lithuania" at bounding box center [230, 183] width 122 height 14
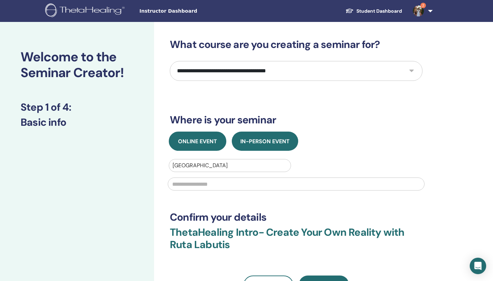
click at [197, 141] on span "Online Event" at bounding box center [197, 141] width 39 height 7
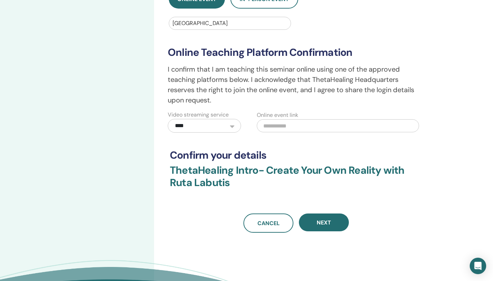
scroll to position [143, 0]
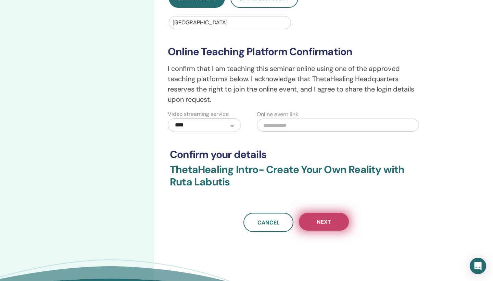
click at [325, 220] on span "Next" at bounding box center [324, 221] width 14 height 7
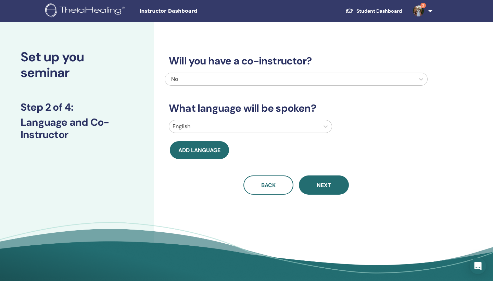
scroll to position [0, 0]
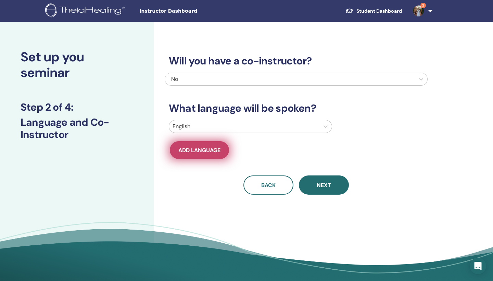
click at [203, 152] on span "Add language" at bounding box center [200, 150] width 42 height 7
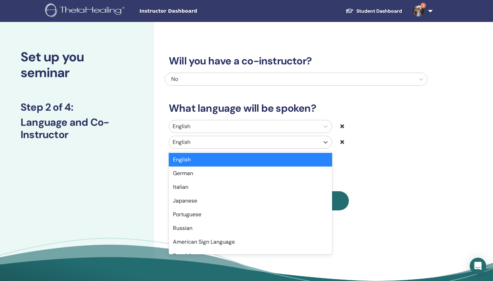
click at [212, 144] on div at bounding box center [245, 142] width 144 height 10
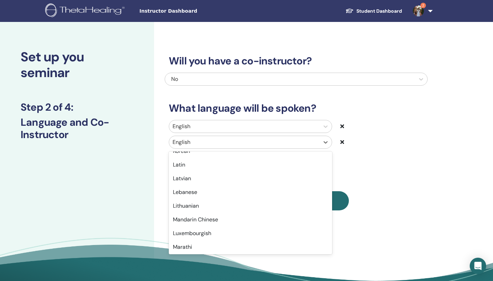
scroll to position [353, 0]
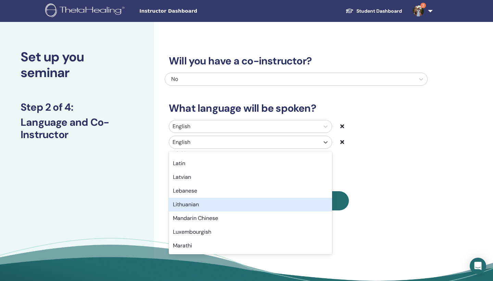
click at [213, 205] on div "Lithuanian" at bounding box center [250, 205] width 163 height 14
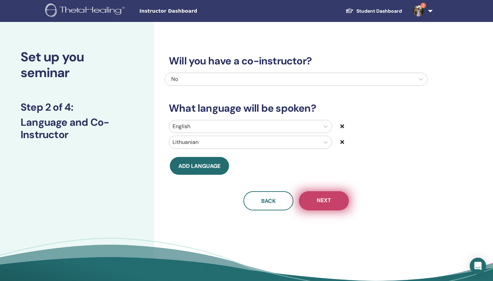
click at [327, 200] on span "Next" at bounding box center [324, 201] width 14 height 9
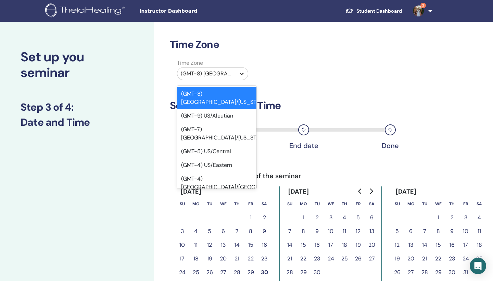
click at [239, 72] on icon at bounding box center [242, 73] width 7 height 7
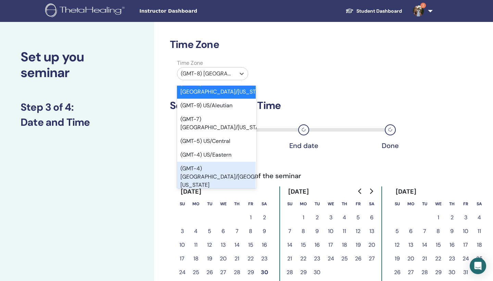
scroll to position [12, 1]
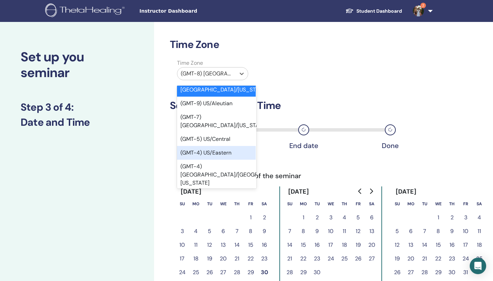
click at [231, 146] on div "(GMT-4) US/Eastern" at bounding box center [216, 153] width 80 height 14
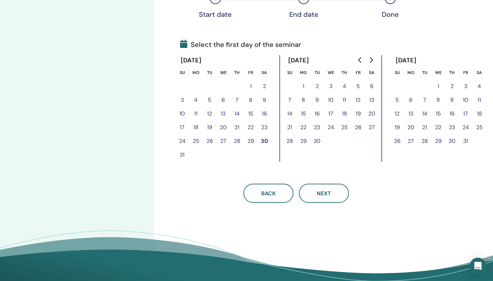
scroll to position [141, 0]
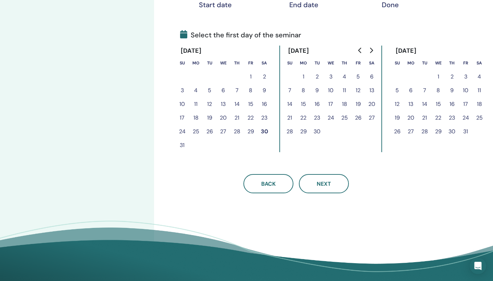
click at [306, 131] on button "29" at bounding box center [304, 132] width 14 height 14
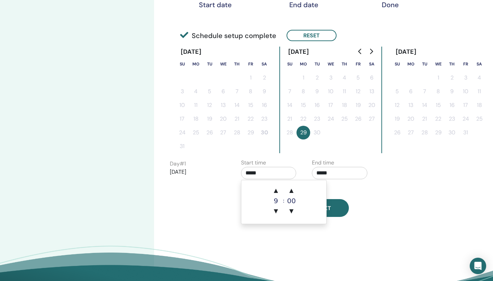
click at [272, 171] on input "*****" at bounding box center [269, 173] width 56 height 12
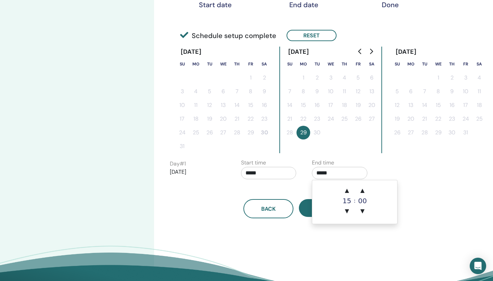
click at [324, 172] on input "*****" at bounding box center [340, 173] width 56 height 12
click at [348, 209] on span "▼" at bounding box center [347, 211] width 14 height 14
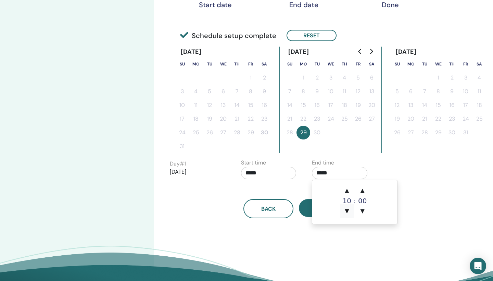
click at [348, 209] on span "▼" at bounding box center [347, 211] width 14 height 14
type input "*****"
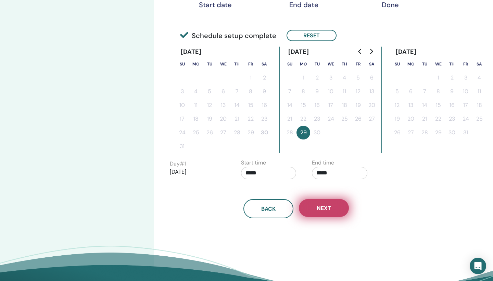
click at [307, 206] on button "Next" at bounding box center [324, 208] width 50 height 18
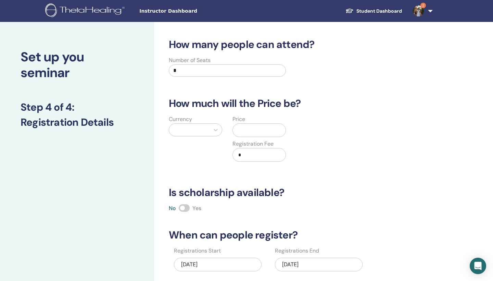
scroll to position [0, 0]
click at [189, 70] on input "*" at bounding box center [227, 70] width 117 height 12
type input "***"
click at [241, 128] on input "text" at bounding box center [261, 130] width 50 height 13
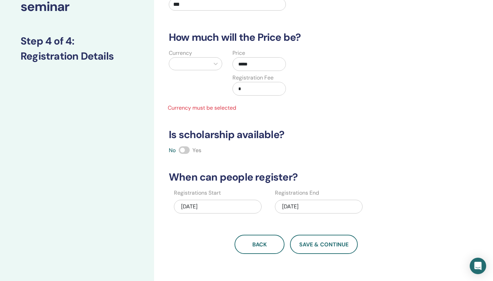
scroll to position [22, 0]
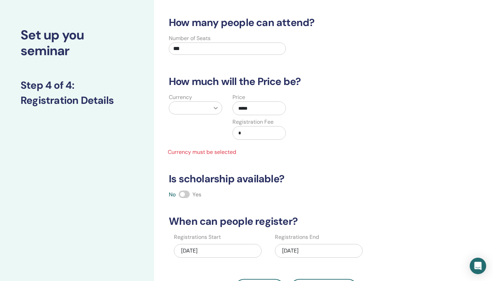
type input "*****"
click at [219, 110] on icon at bounding box center [215, 108] width 7 height 7
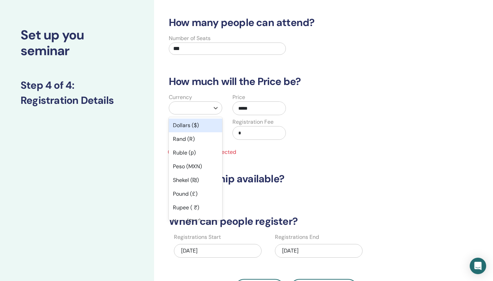
click at [200, 126] on div "Dollars ($)" at bounding box center [195, 126] width 53 height 14
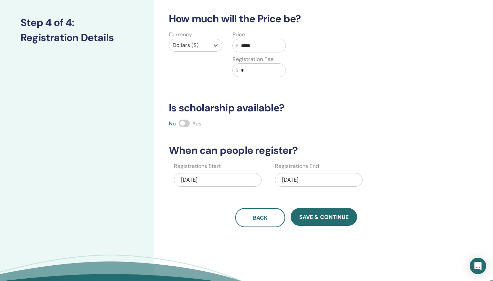
scroll to position [85, 0]
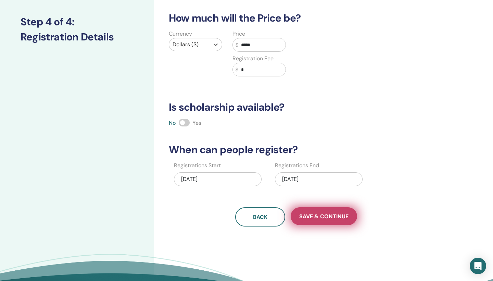
click at [313, 214] on span "Save & Continue" at bounding box center [324, 216] width 49 height 7
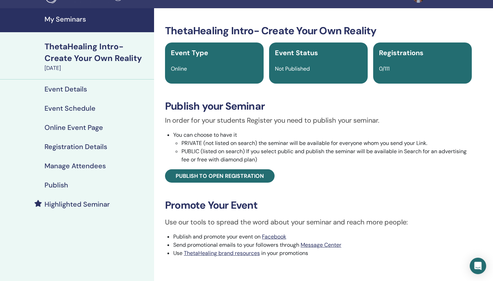
scroll to position [17, 0]
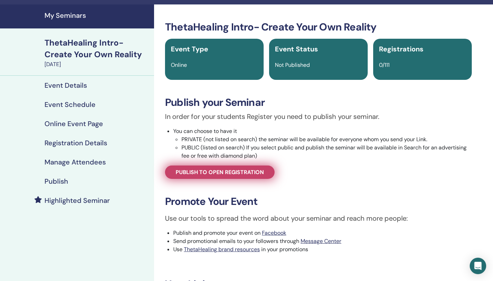
click at [252, 172] on span "Publish to open registration" at bounding box center [220, 172] width 88 height 7
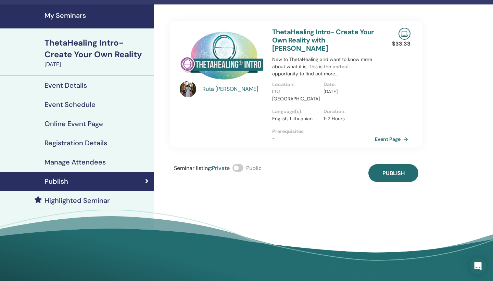
click at [241, 164] on span at bounding box center [238, 168] width 11 height 8
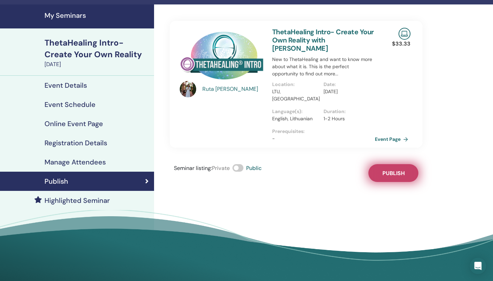
click at [395, 164] on button "Publish" at bounding box center [394, 173] width 50 height 18
